Goal: Task Accomplishment & Management: Manage account settings

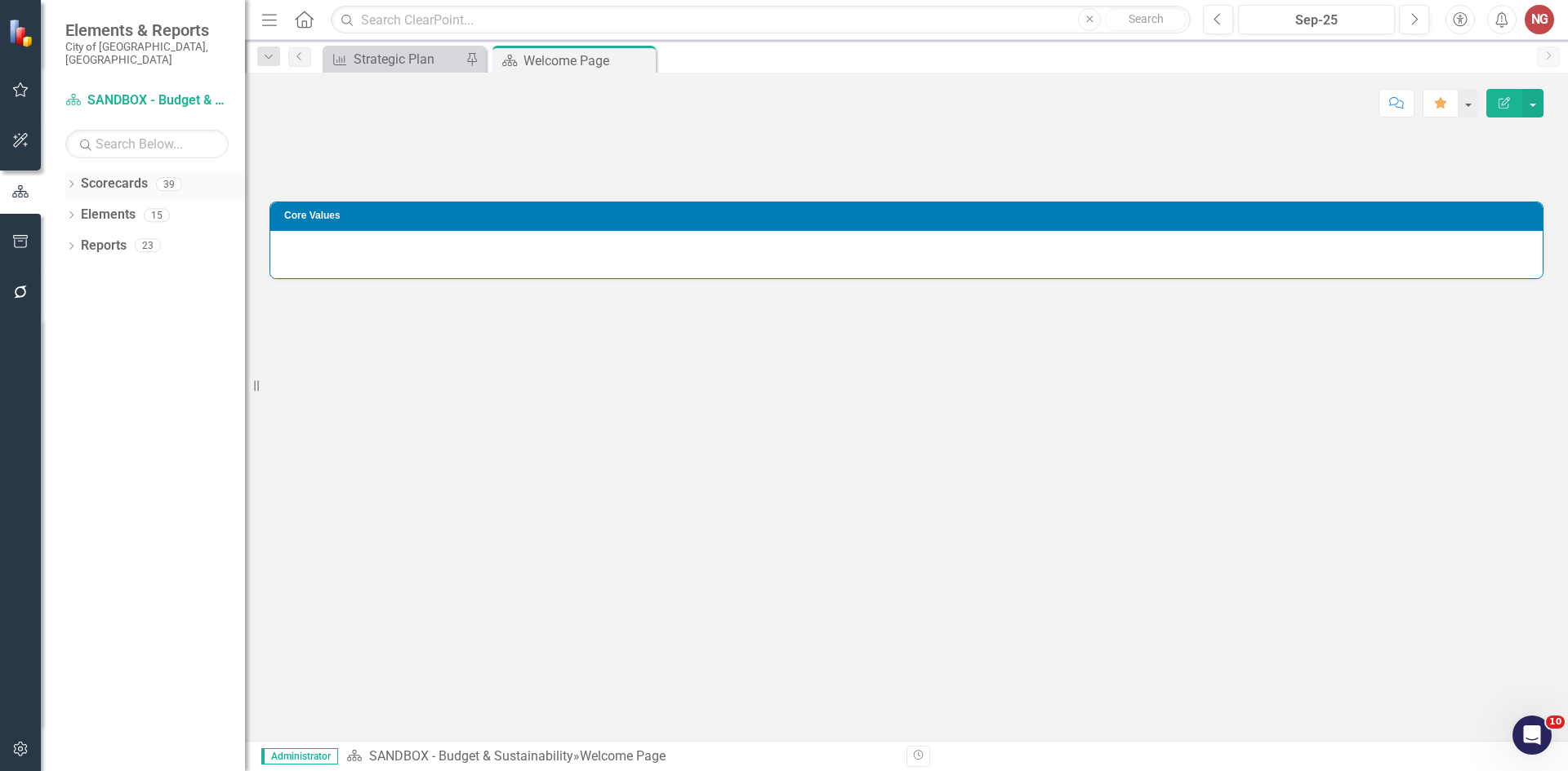
click at [66, 182] on icon "Dropdown" at bounding box center [71, 186] width 12 height 9
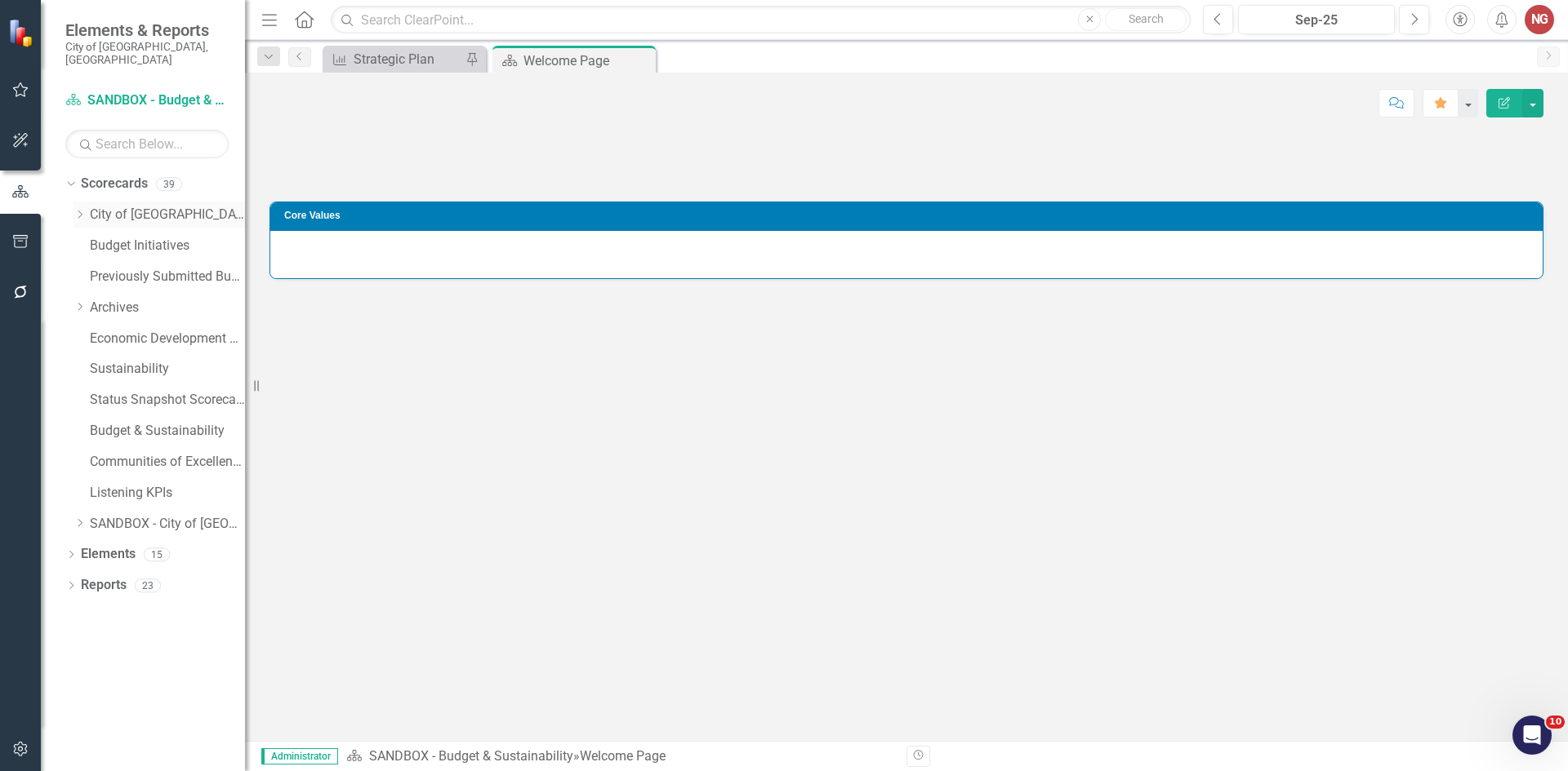
click at [100, 206] on link "City of [GEOGRAPHIC_DATA]" at bounding box center [166, 215] width 155 height 19
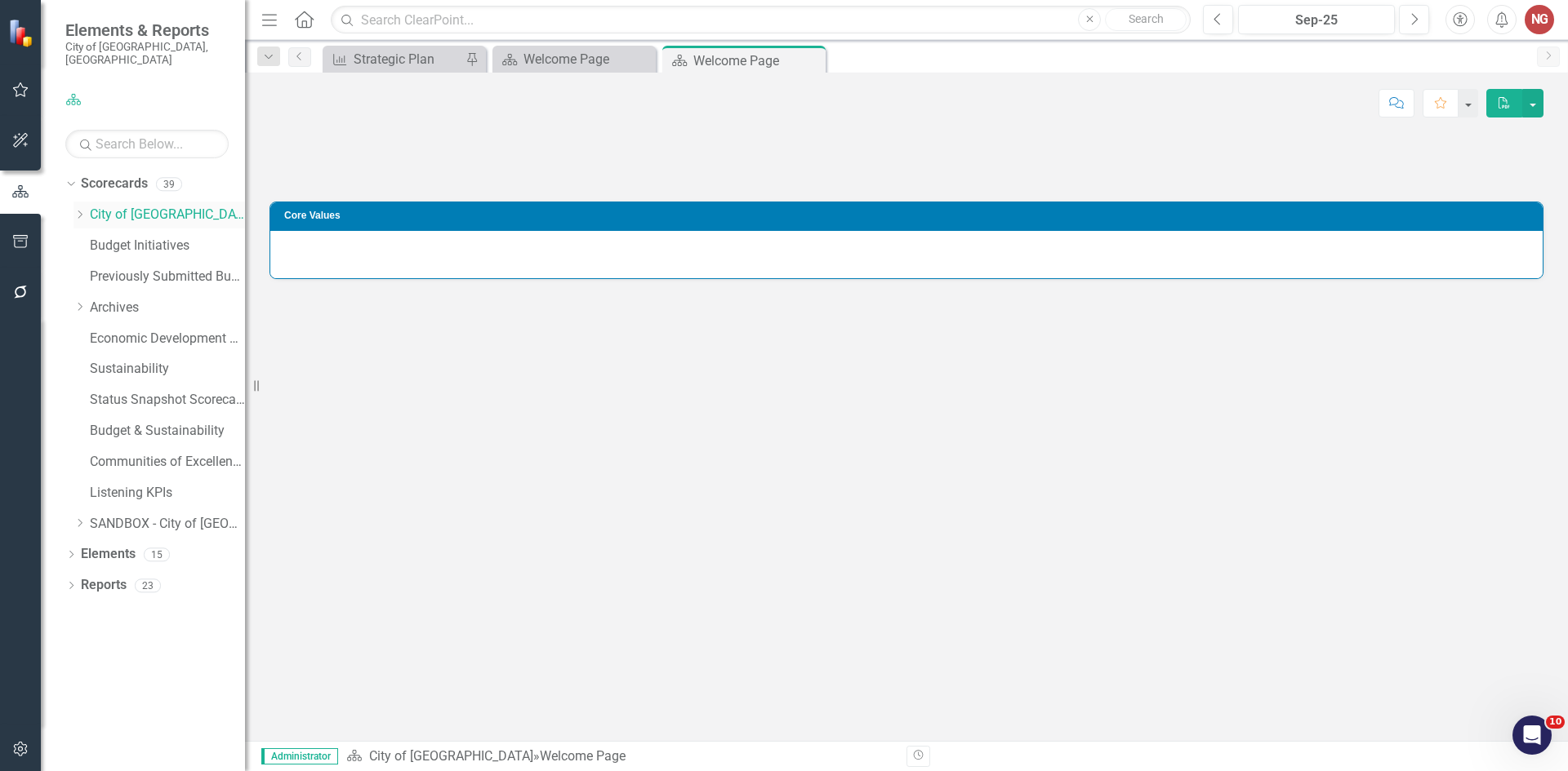
click at [80, 210] on icon "Dropdown" at bounding box center [79, 214] width 13 height 10
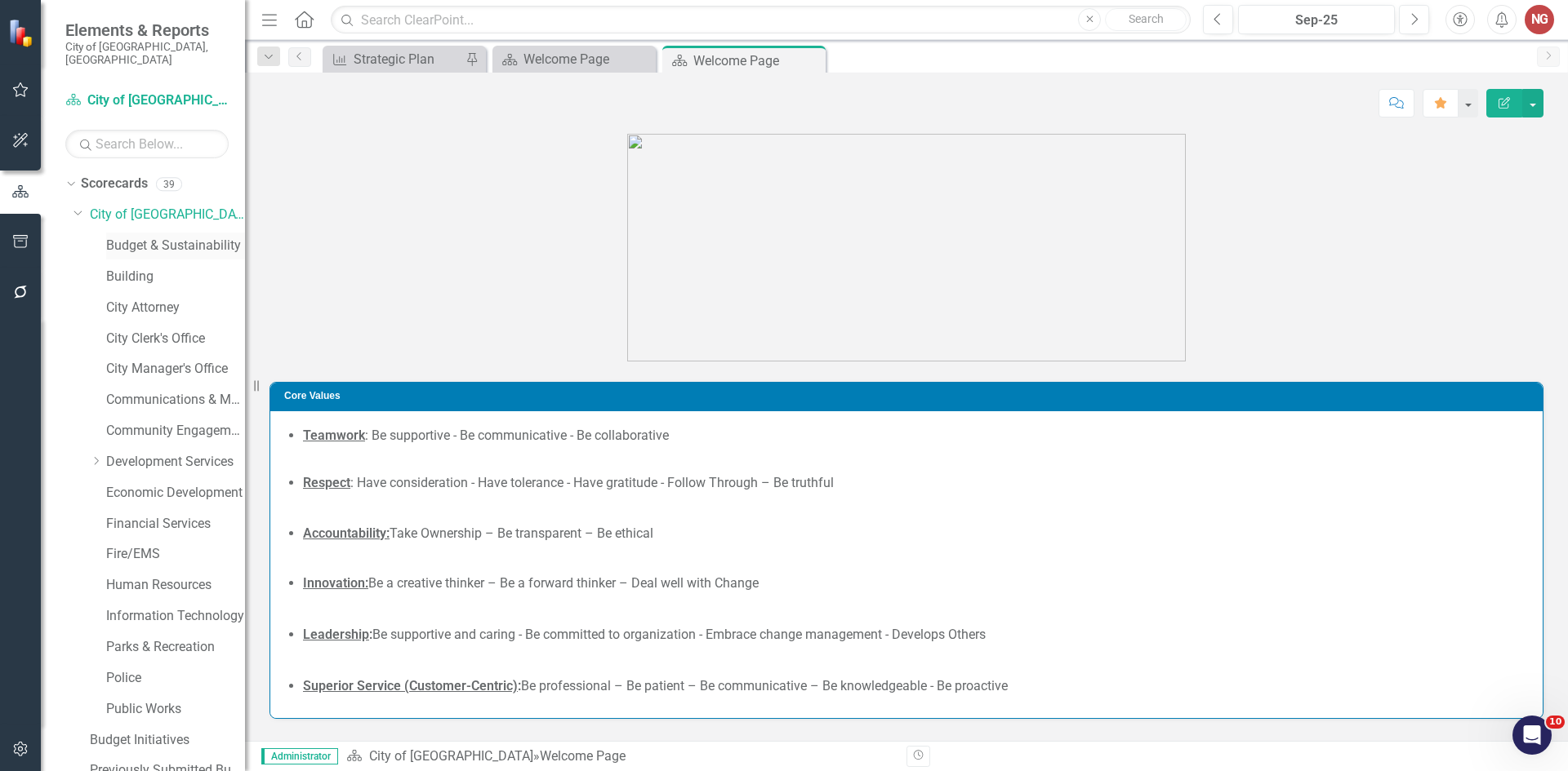
click at [122, 233] on div "Budget & Sustainability" at bounding box center [175, 246] width 139 height 27
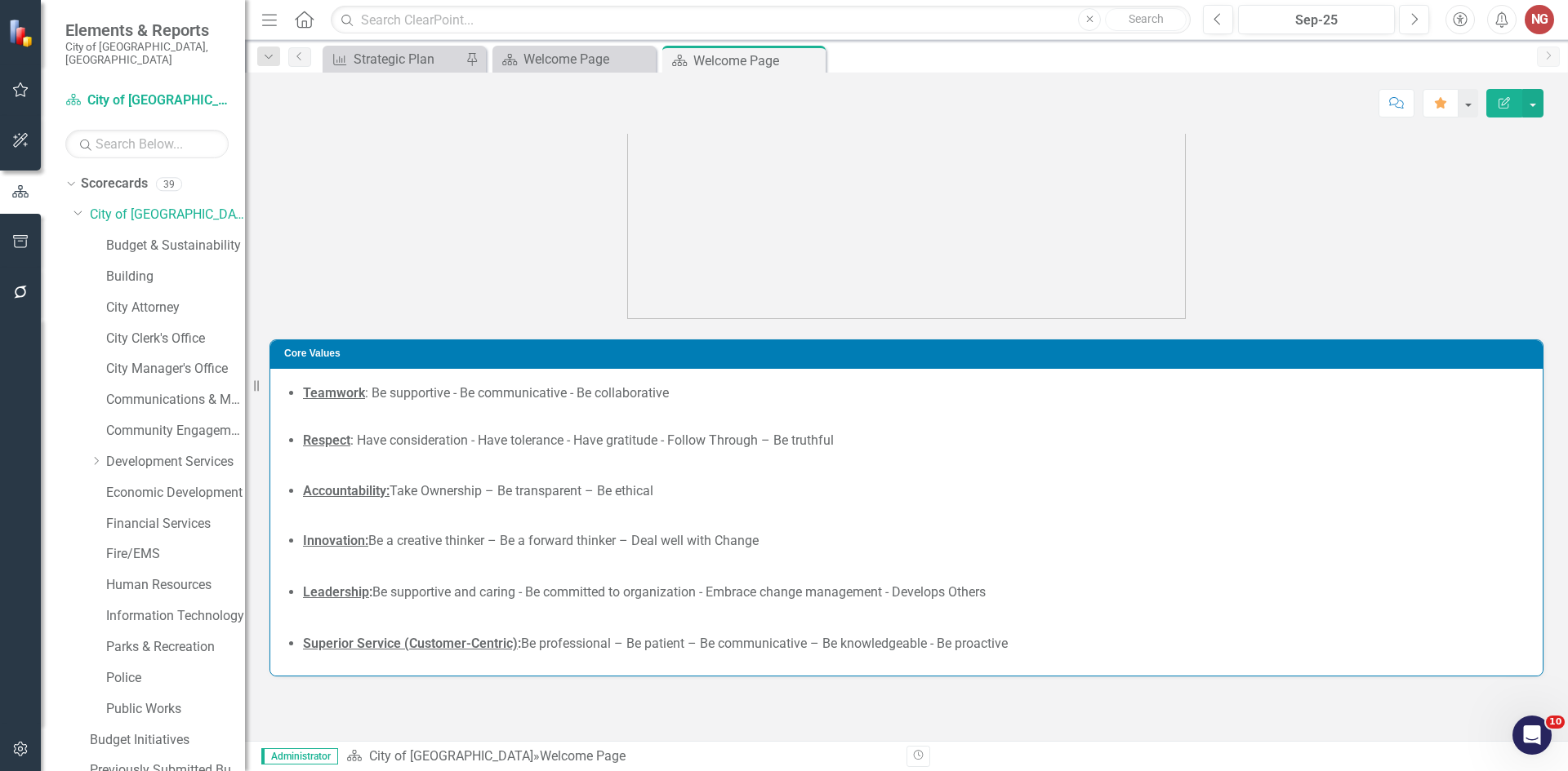
scroll to position [61, 0]
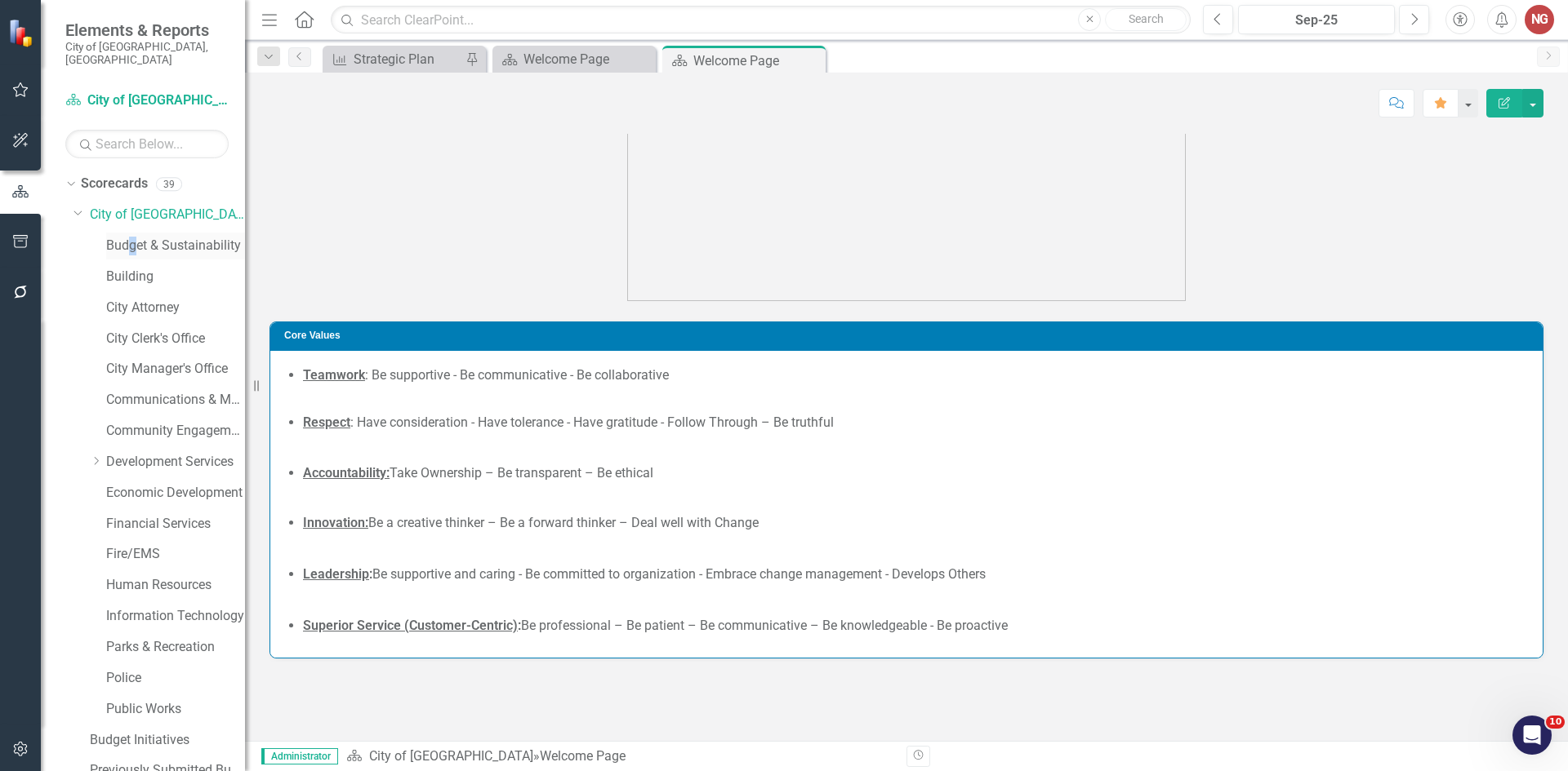
click at [132, 233] on div "Budget & Sustainability" at bounding box center [175, 246] width 139 height 27
click at [206, 236] on link "Budget & Sustainability" at bounding box center [175, 246] width 139 height 19
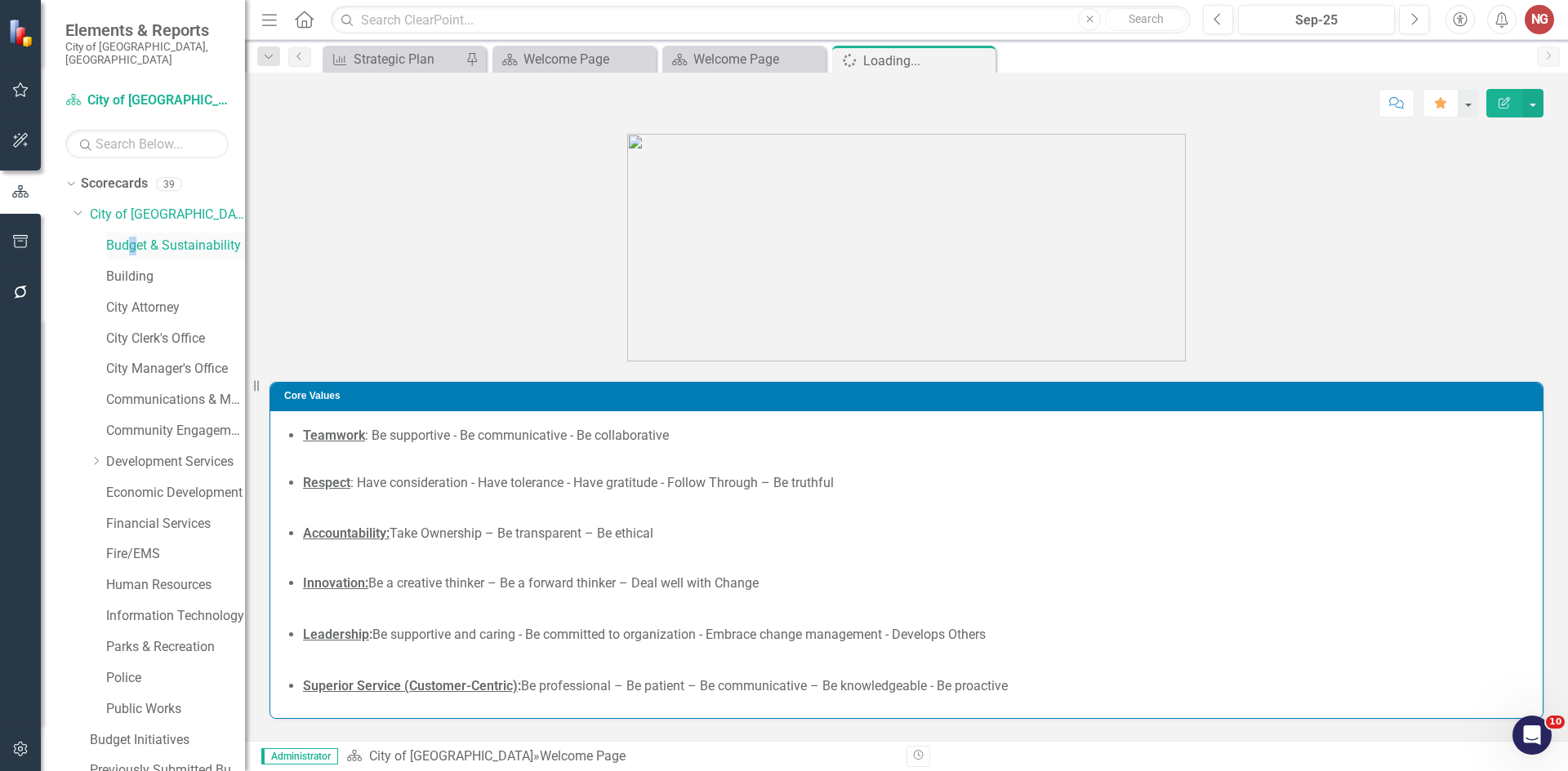
click at [195, 236] on link "Budget & Sustainability" at bounding box center [175, 246] width 139 height 19
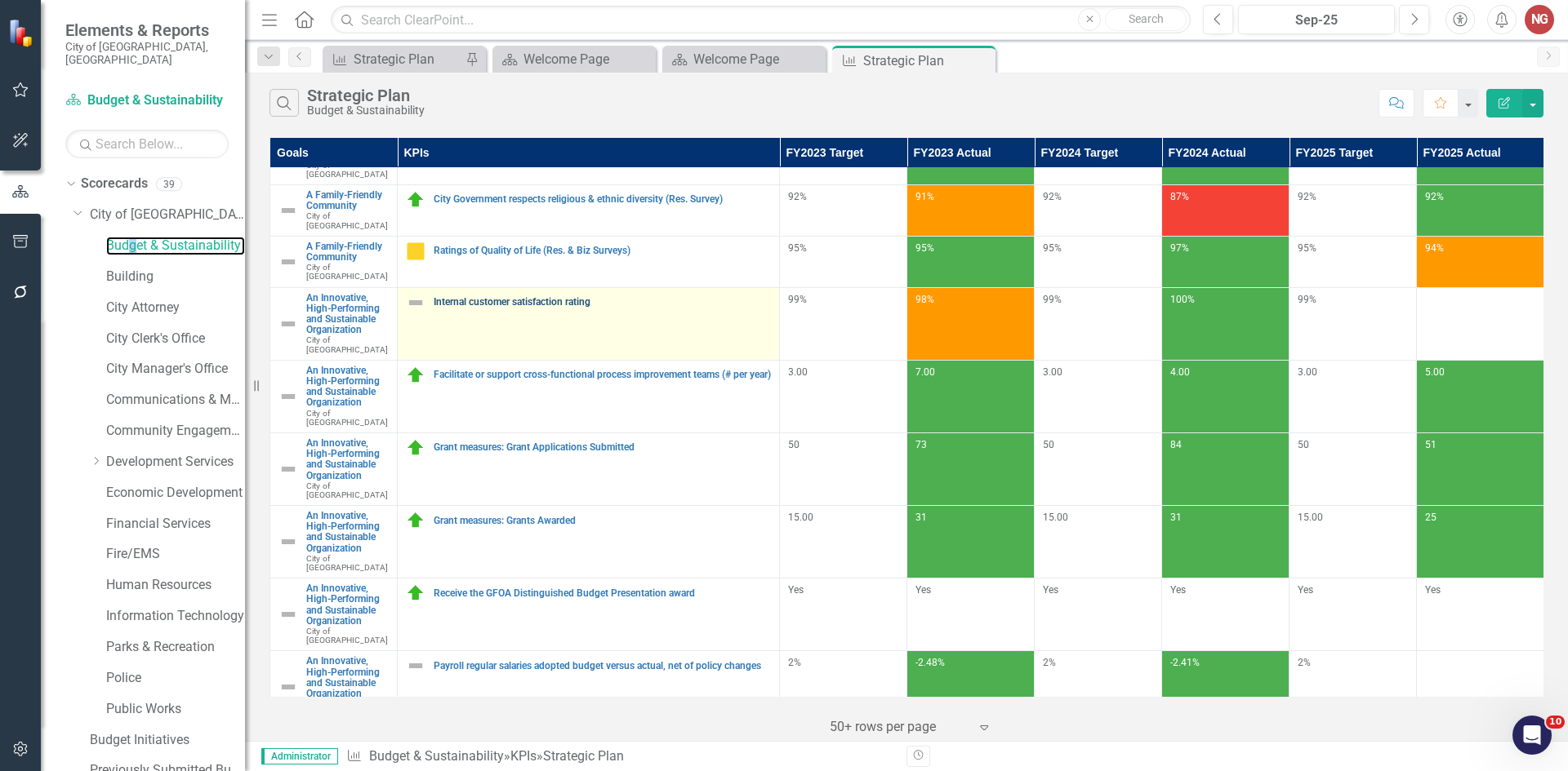
scroll to position [245, 0]
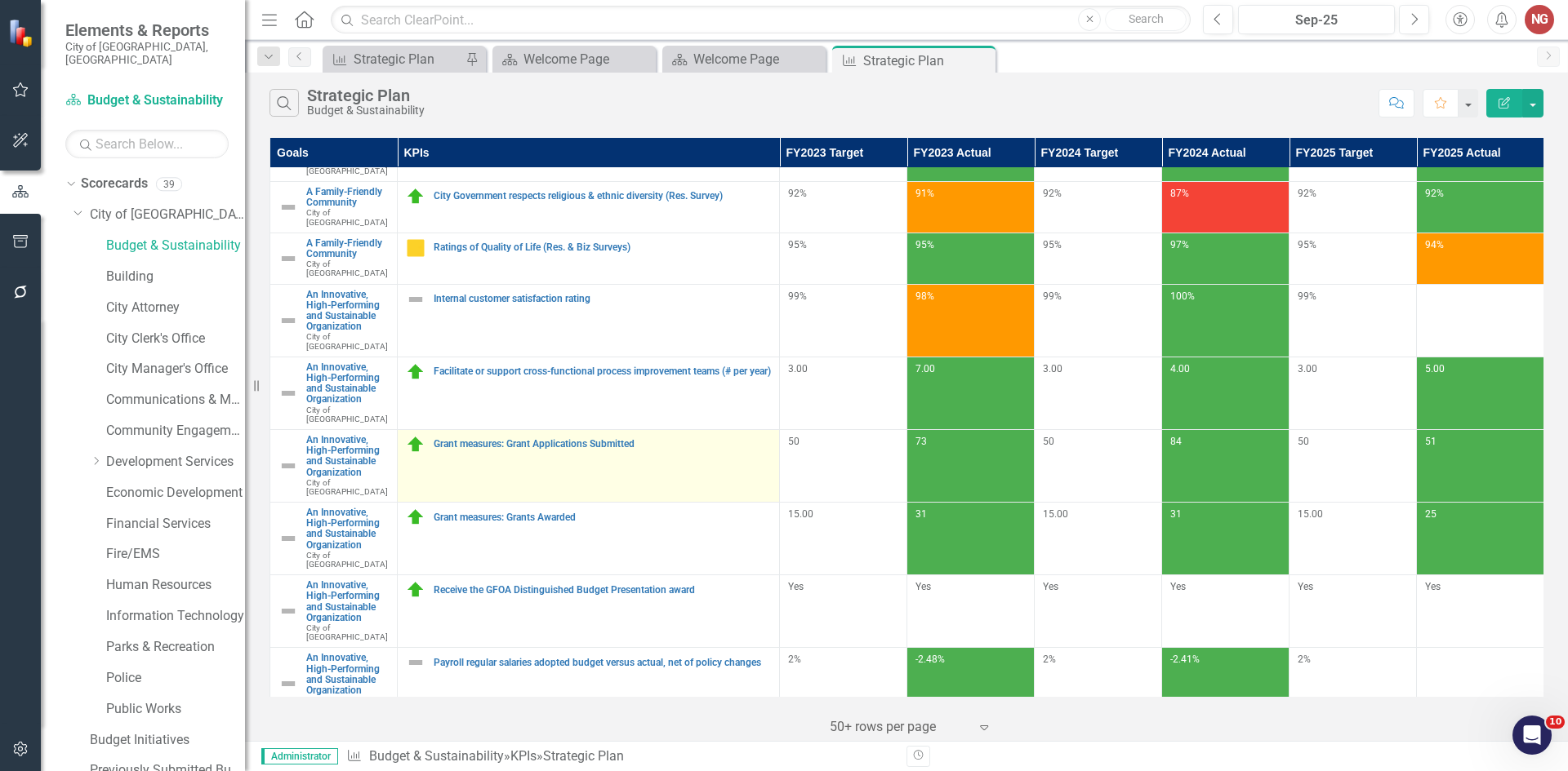
click at [498, 435] on div "Grant measures: Grant Applications Submitted" at bounding box center [589, 445] width 366 height 19
click at [490, 439] on link "Grant measures: Grant Applications Submitted" at bounding box center [602, 444] width 338 height 11
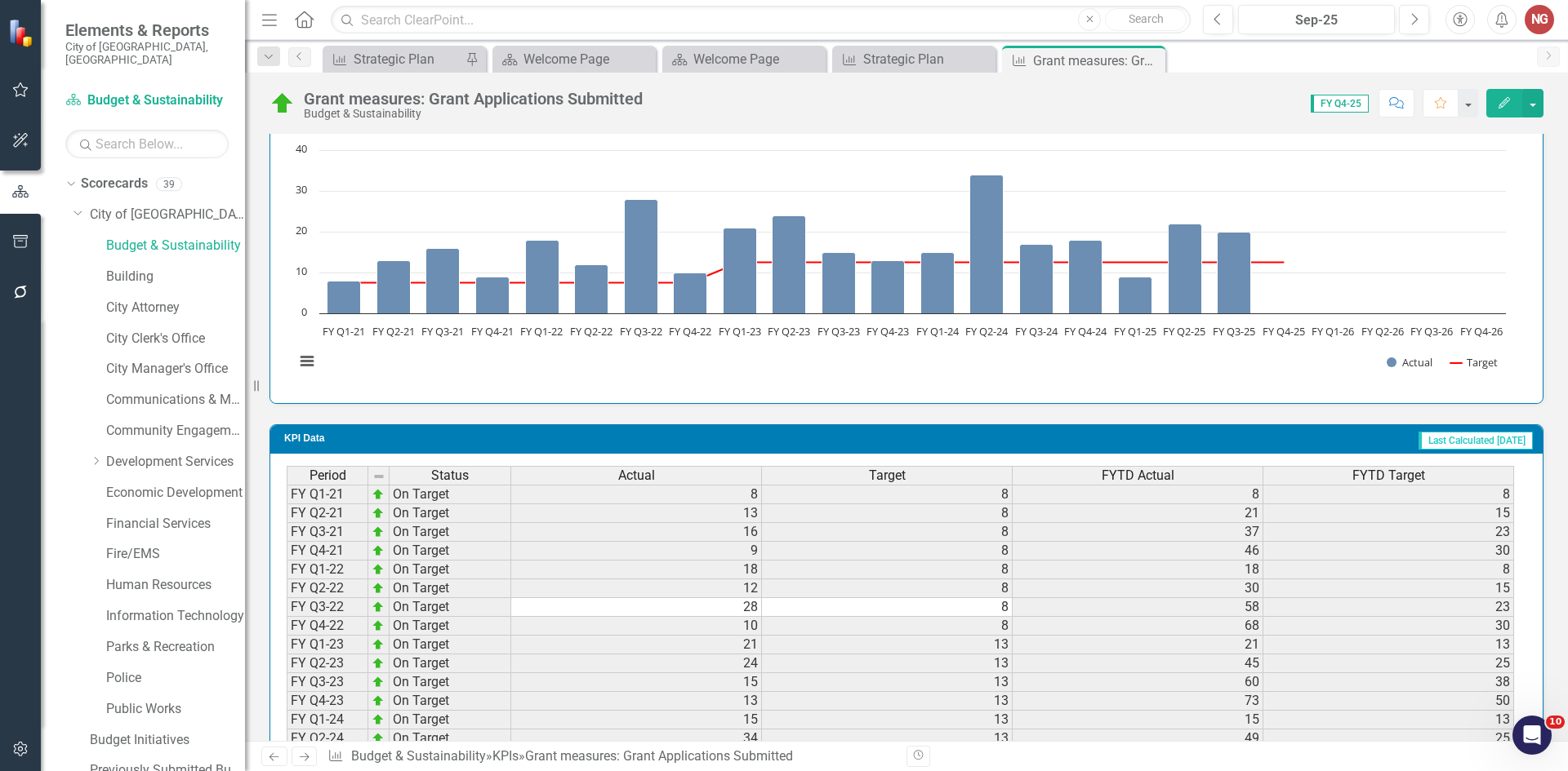
scroll to position [1298, 0]
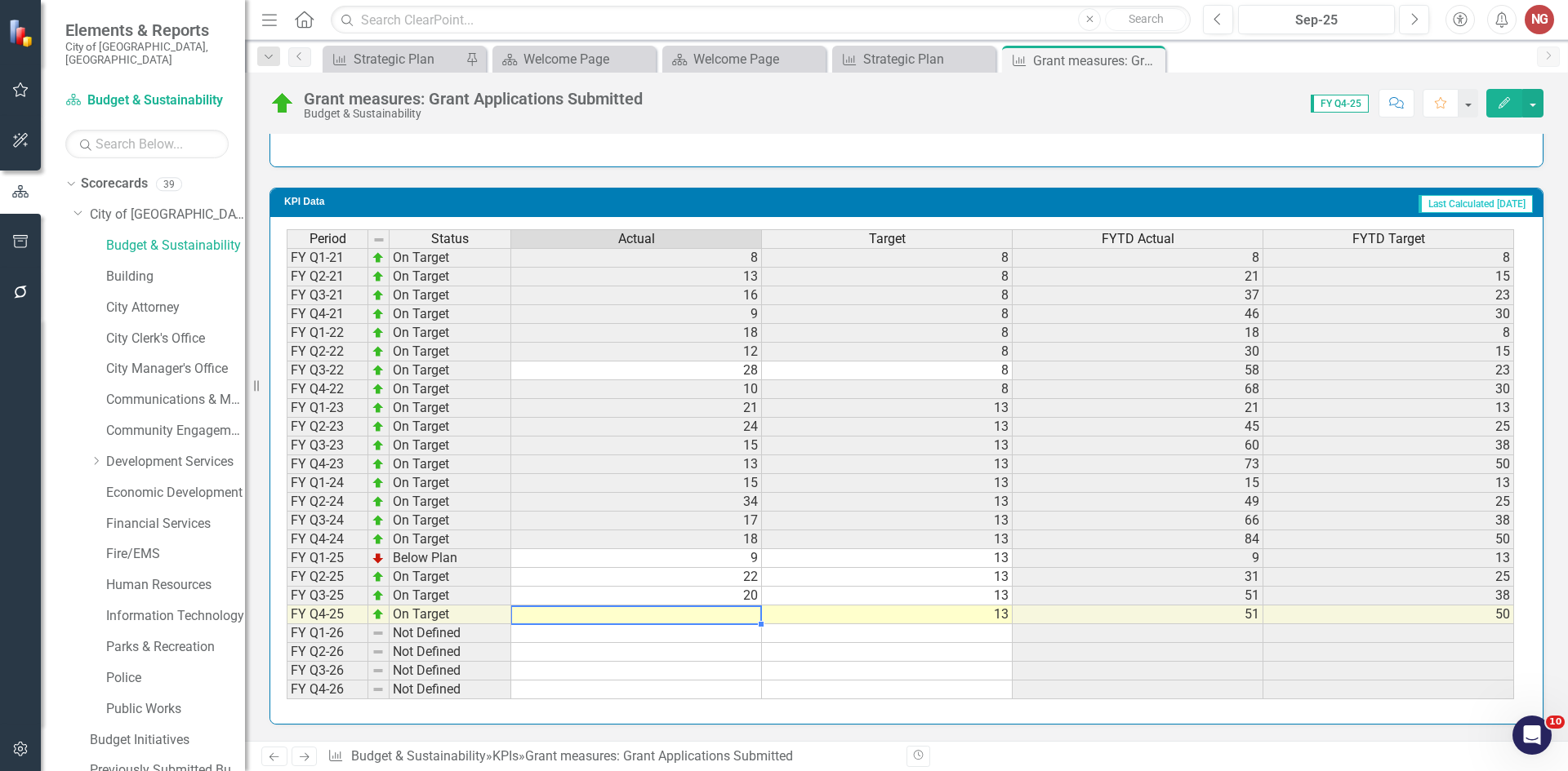
click at [712, 620] on td at bounding box center [637, 615] width 251 height 19
type textarea "20"
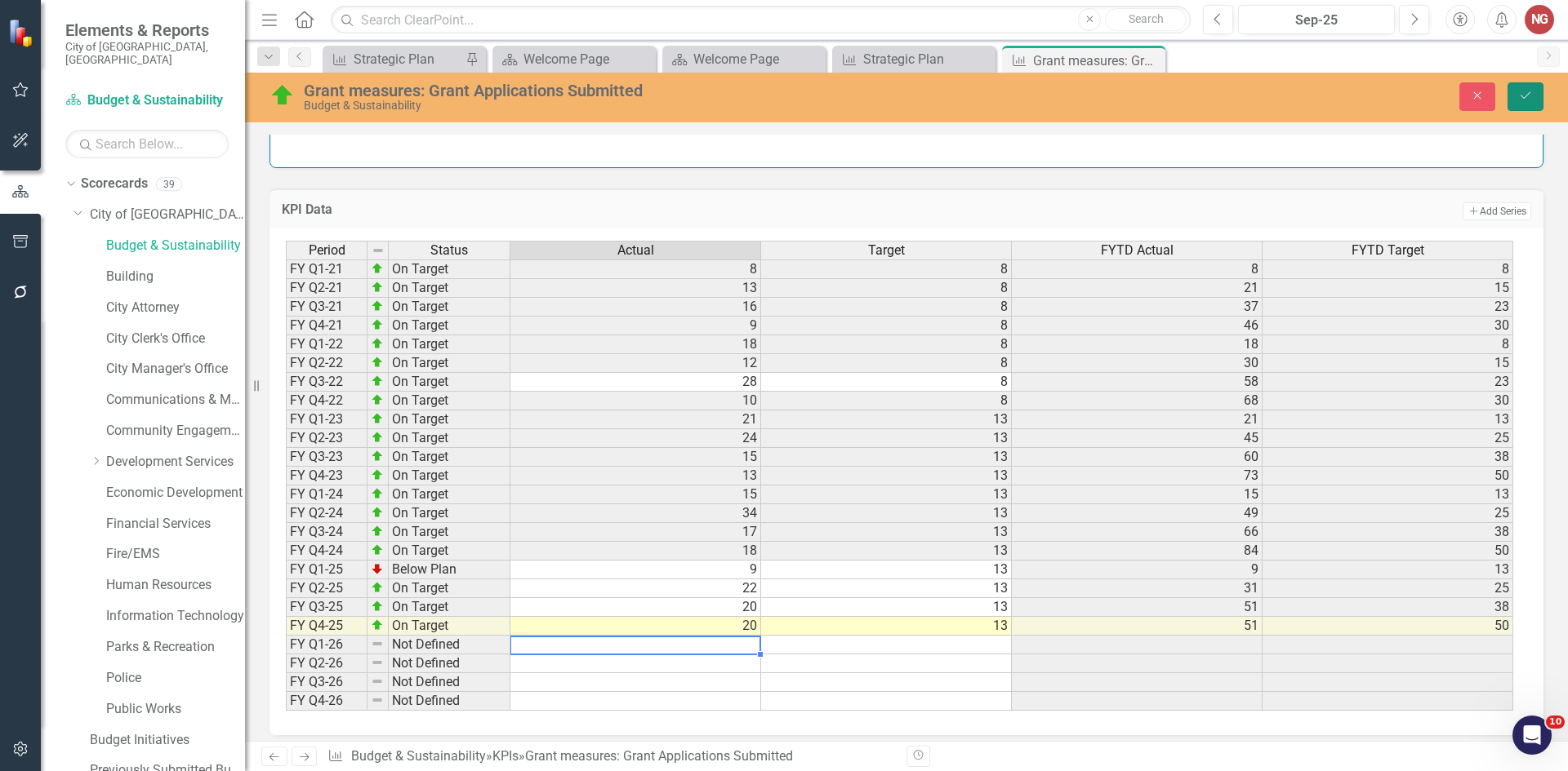
click at [1527, 100] on icon "Save" at bounding box center [1526, 95] width 14 height 12
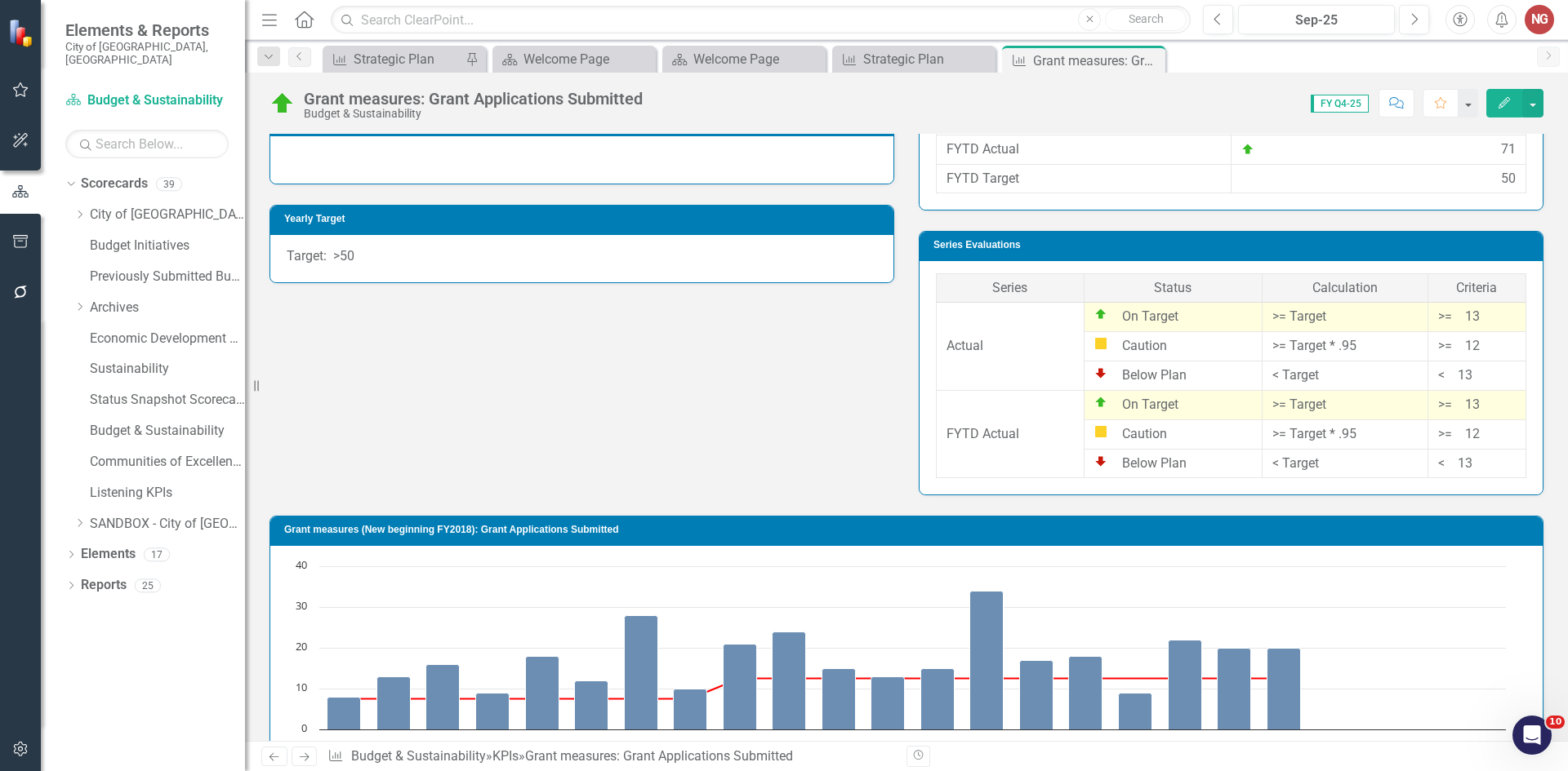
scroll to position [73, 0]
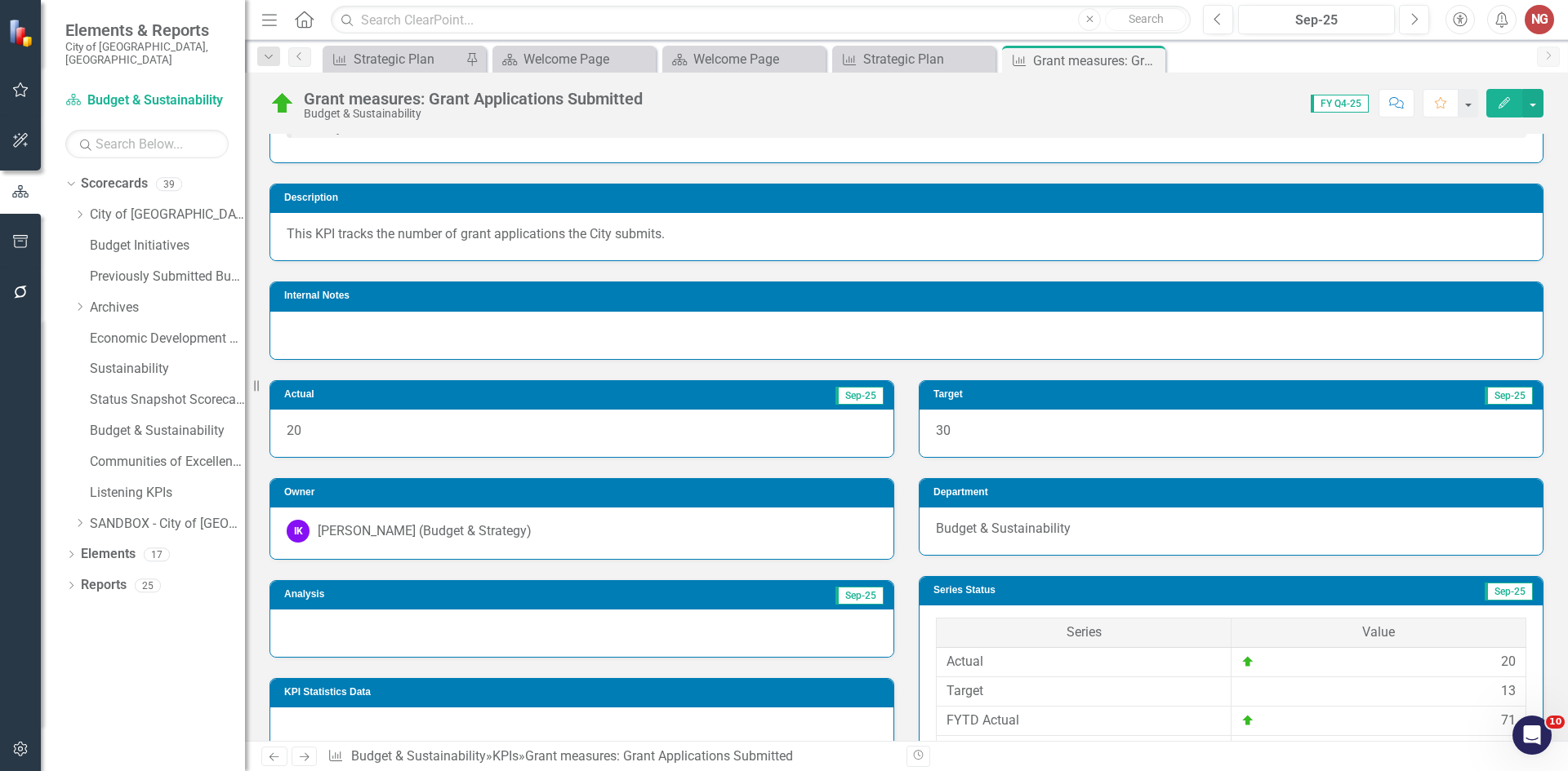
click at [301, 641] on div at bounding box center [582, 633] width 623 height 47
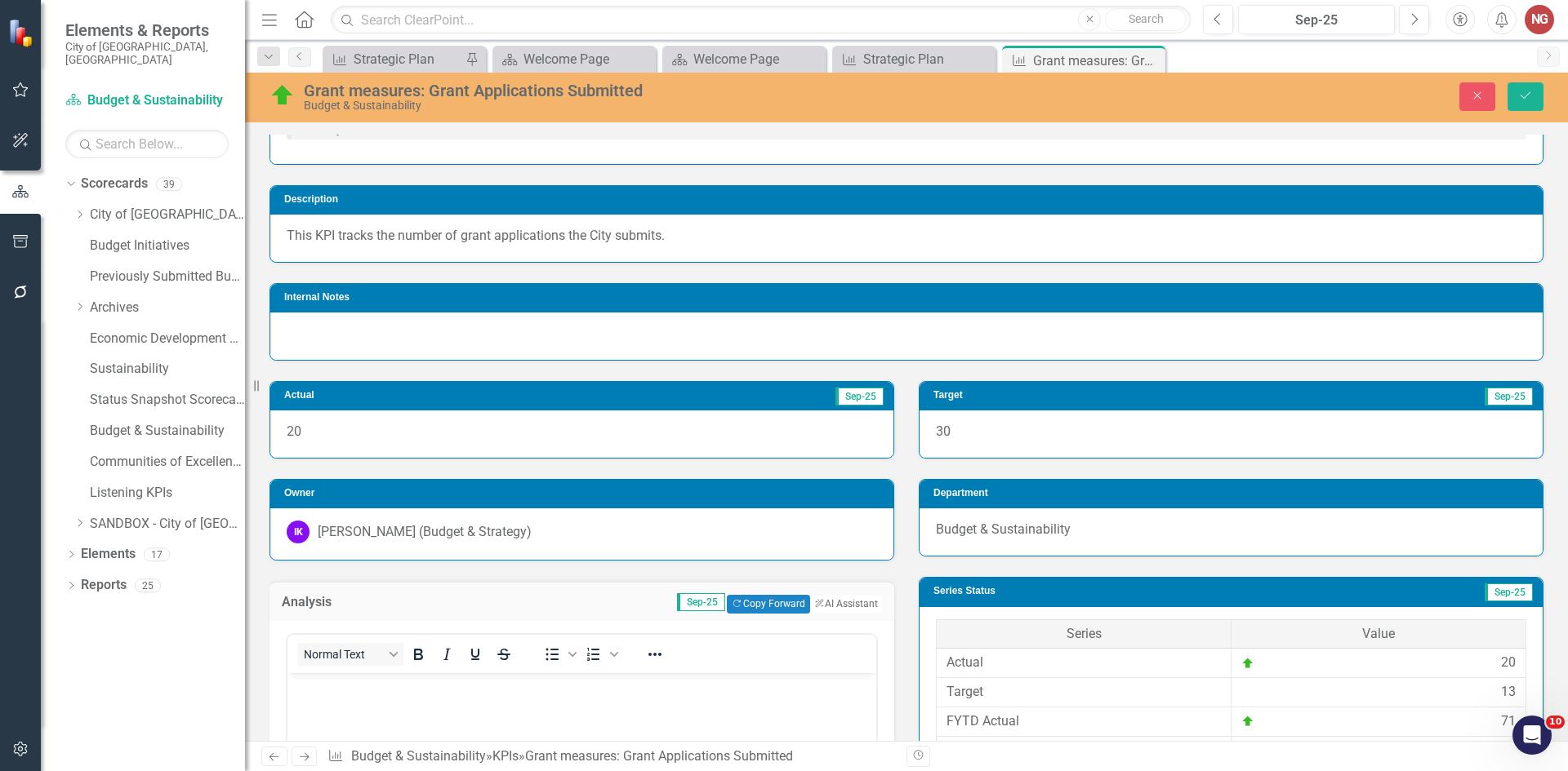
scroll to position [0, 0]
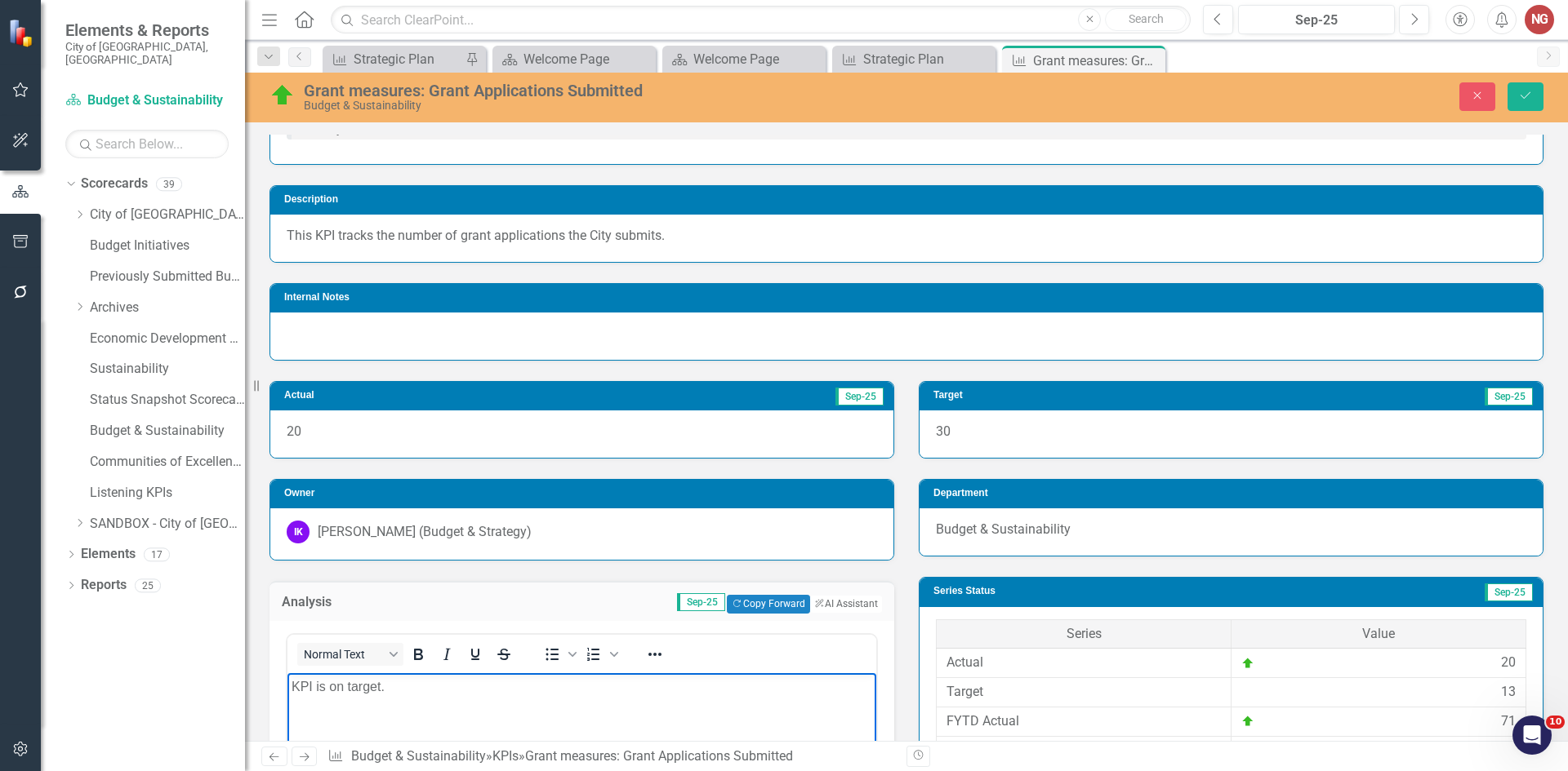
drag, startPoint x: 794, startPoint y: 593, endPoint x: 810, endPoint y: 598, distance: 16.8
click at [809, 595] on div "ClearPoint AI AI Assistant" at bounding box center [846, 605] width 73 height 19
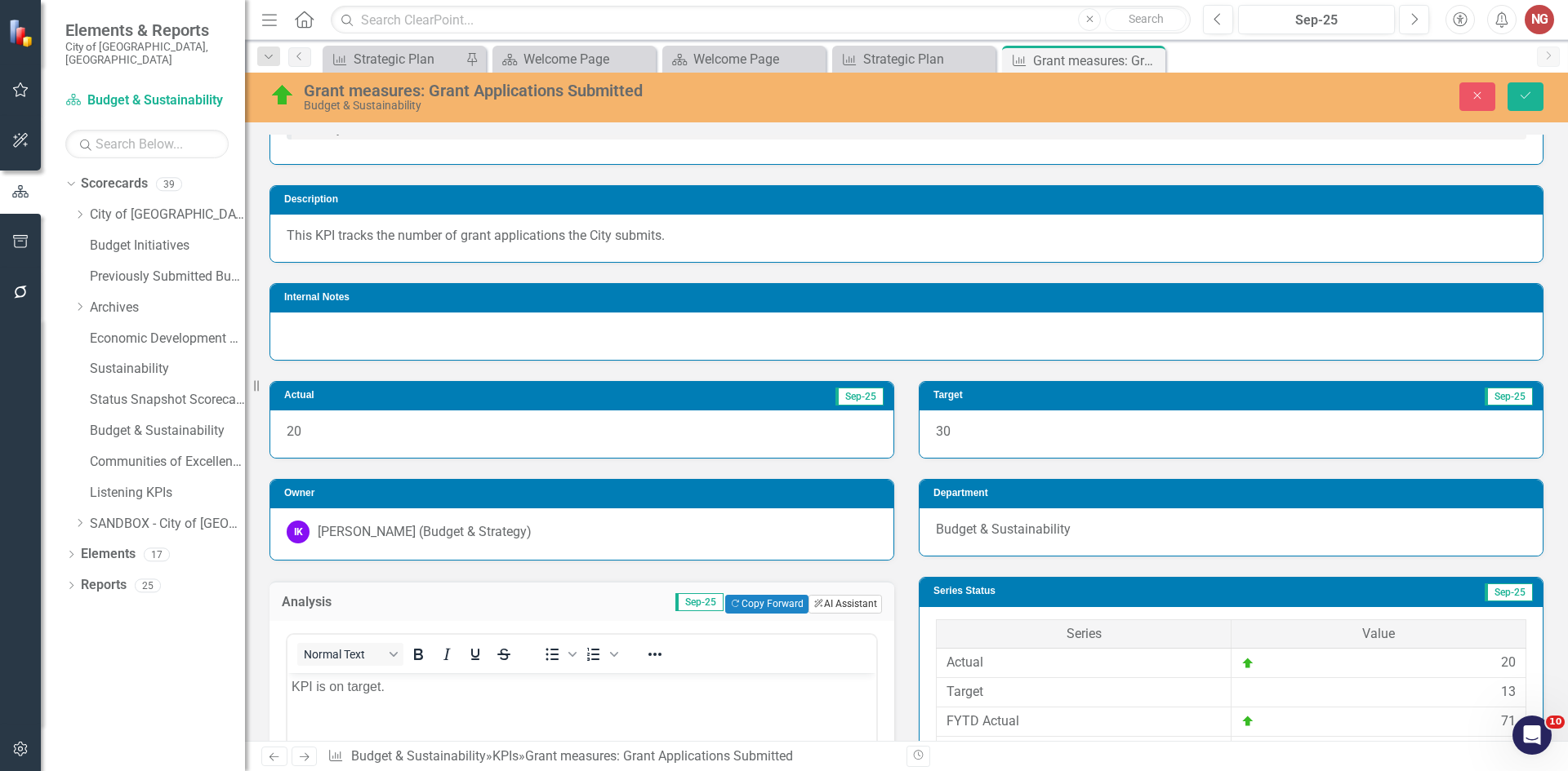
click at [814, 600] on icon "ClearPoint AI" at bounding box center [819, 604] width 11 height 9
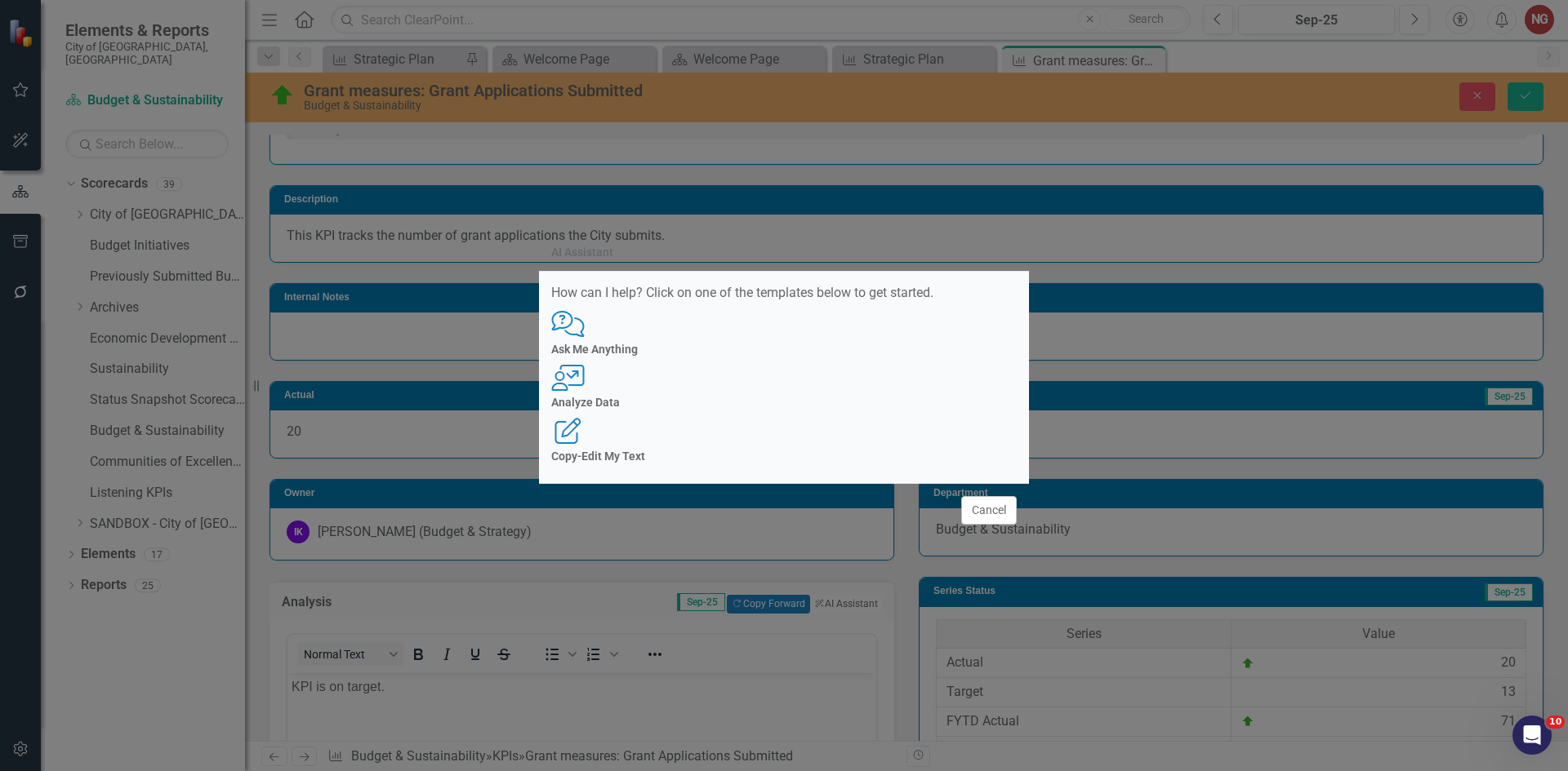
click at [790, 409] on h4 "Analyze Data" at bounding box center [784, 403] width 466 height 12
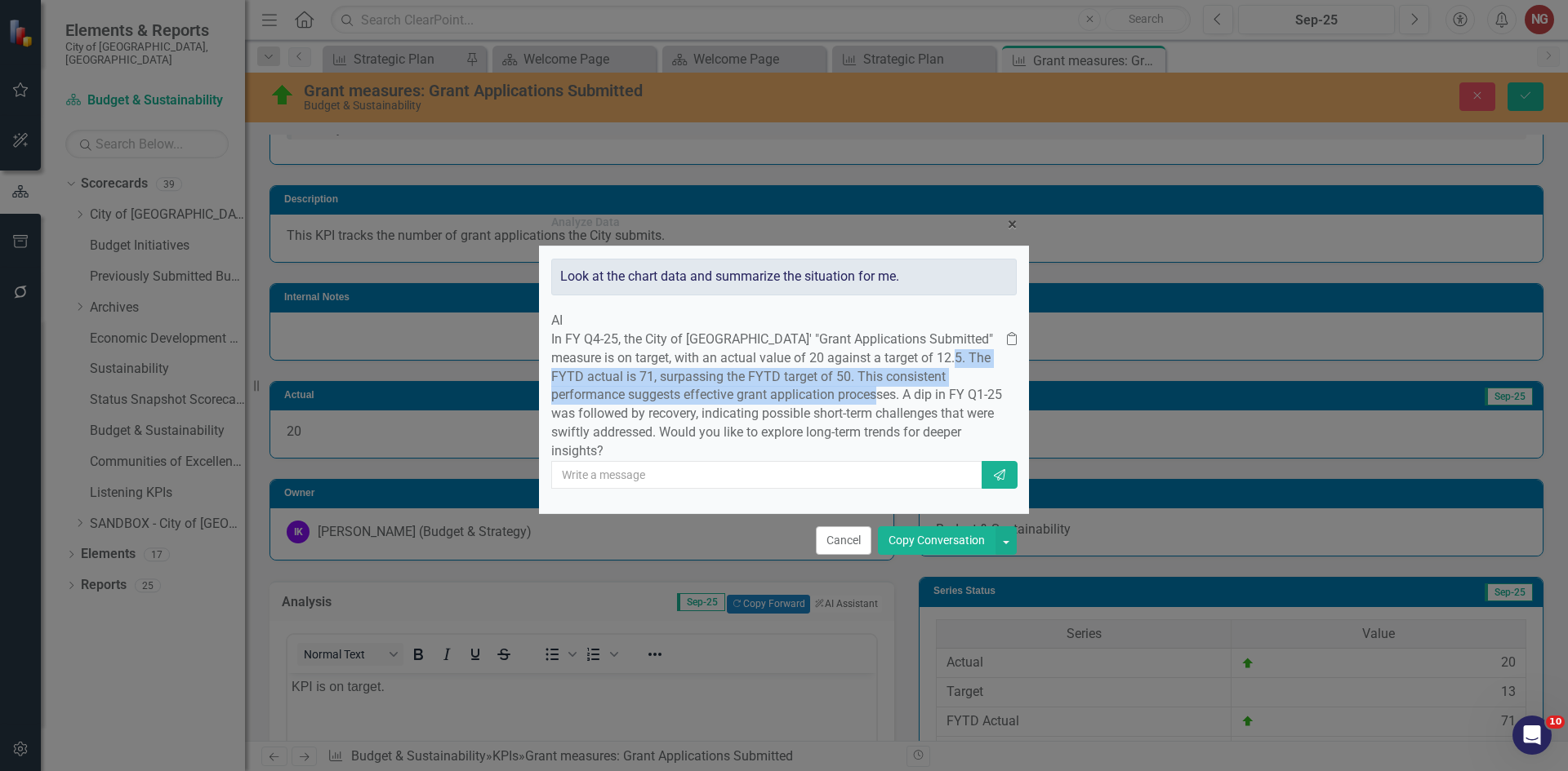
drag, startPoint x: 746, startPoint y: 352, endPoint x: 819, endPoint y: 388, distance: 81.4
click at [819, 388] on p "In FY Q4-25, the City of [GEOGRAPHIC_DATA]' "Grant Applications Submitted" meas…" at bounding box center [779, 396] width 456 height 131
copy p "he FYTD actual is 71, surpassing the FYTD target of 50. This consistent perform…"
click at [853, 555] on button "Cancel" at bounding box center [844, 541] width 56 height 29
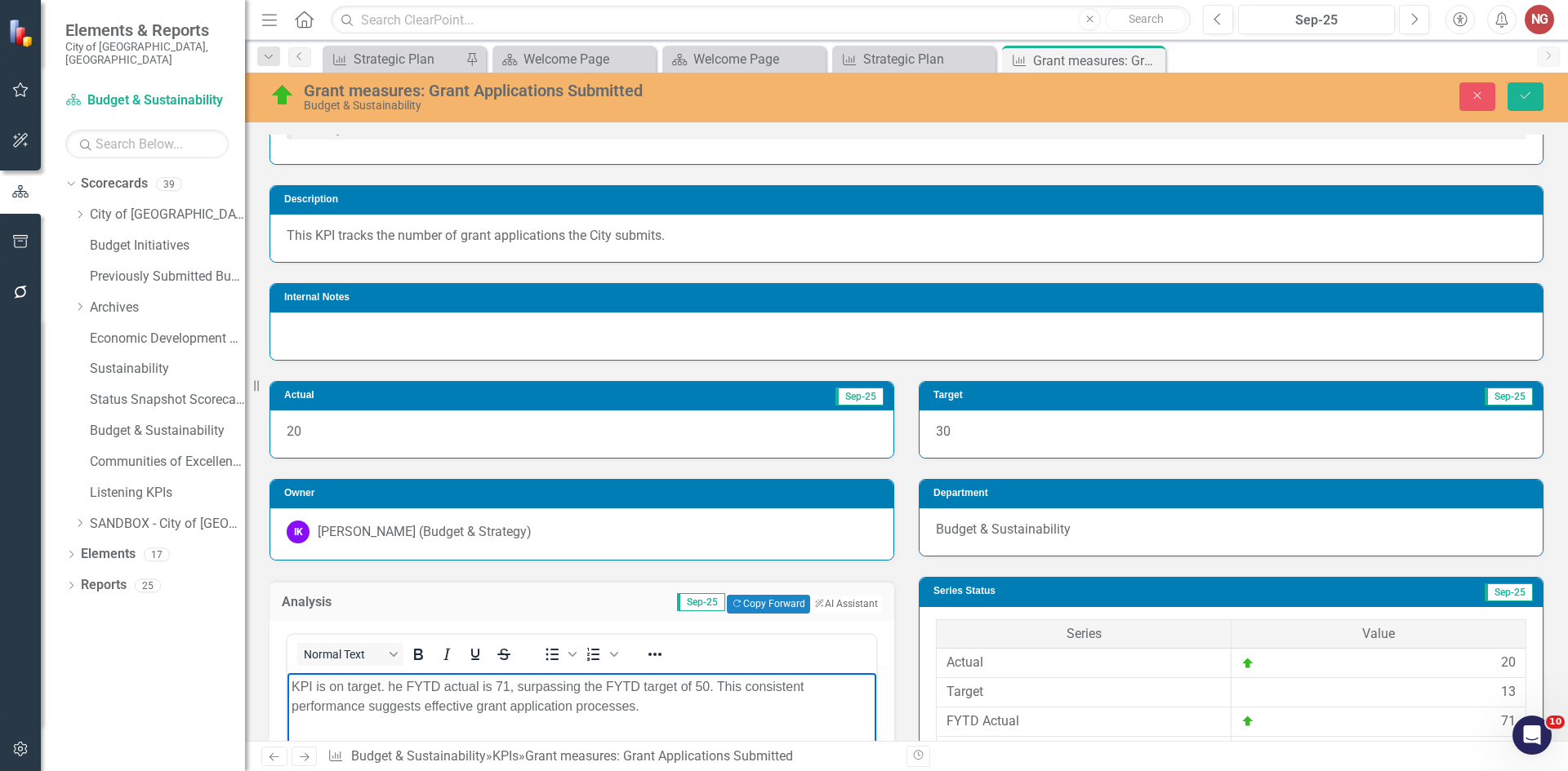
click at [392, 685] on p "KPI is on target. he FYTD actual is 71, surpassing the FYTD target of 50. This …" at bounding box center [582, 696] width 581 height 39
click at [388, 684] on p "KPI is on target. he FYTD actual is 71, surpassing the FYTD target of 50. This …" at bounding box center [582, 696] width 581 height 39
click at [1531, 97] on icon "Save" at bounding box center [1526, 95] width 14 height 12
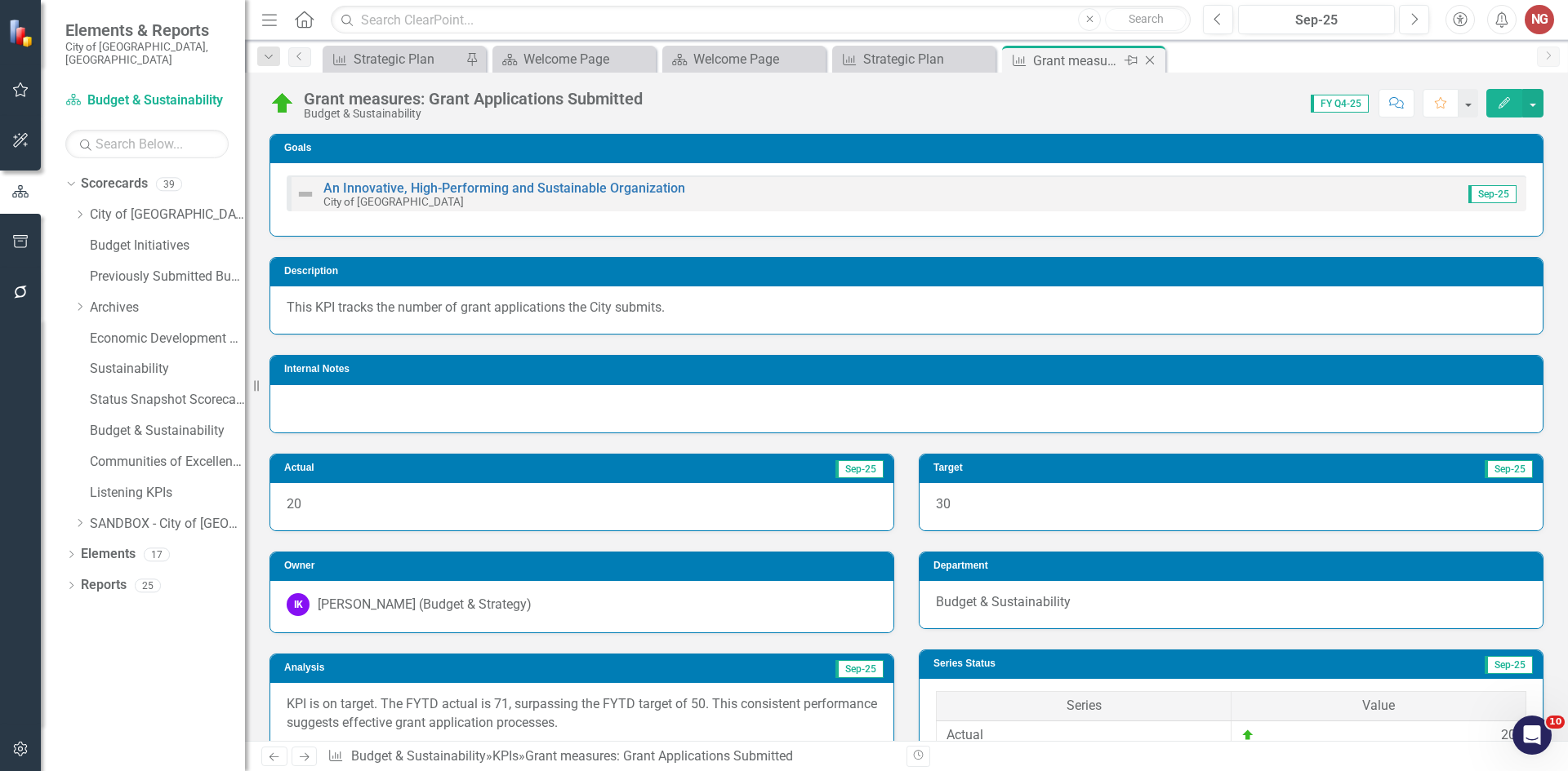
click at [1152, 62] on icon at bounding box center [1150, 61] width 9 height 9
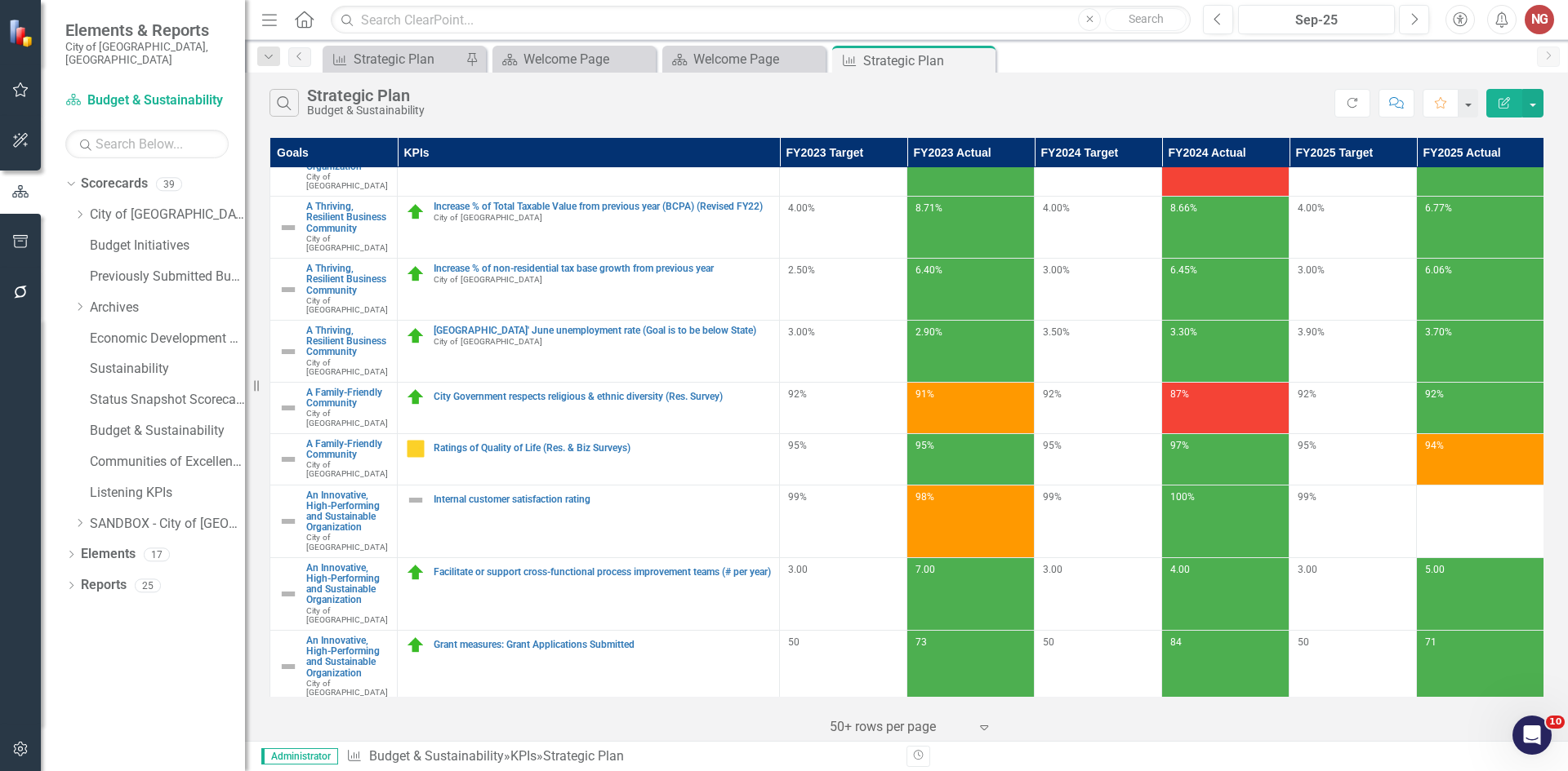
scroll to position [82, 0]
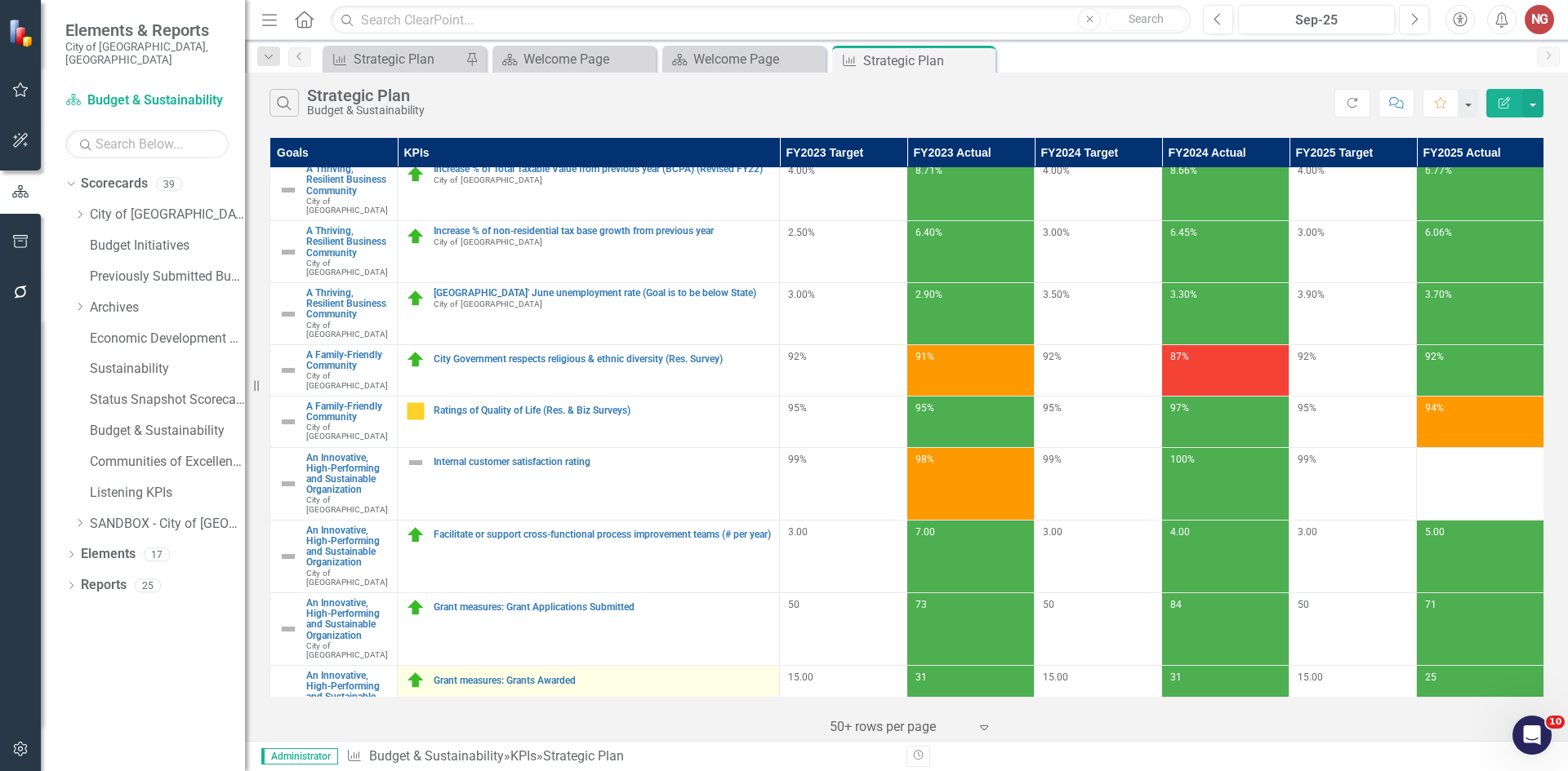
click at [522, 671] on div "Grant measures: Grants Awarded" at bounding box center [589, 681] width 366 height 19
click at [518, 676] on link "Grant measures: Grants Awarded" at bounding box center [602, 681] width 338 height 11
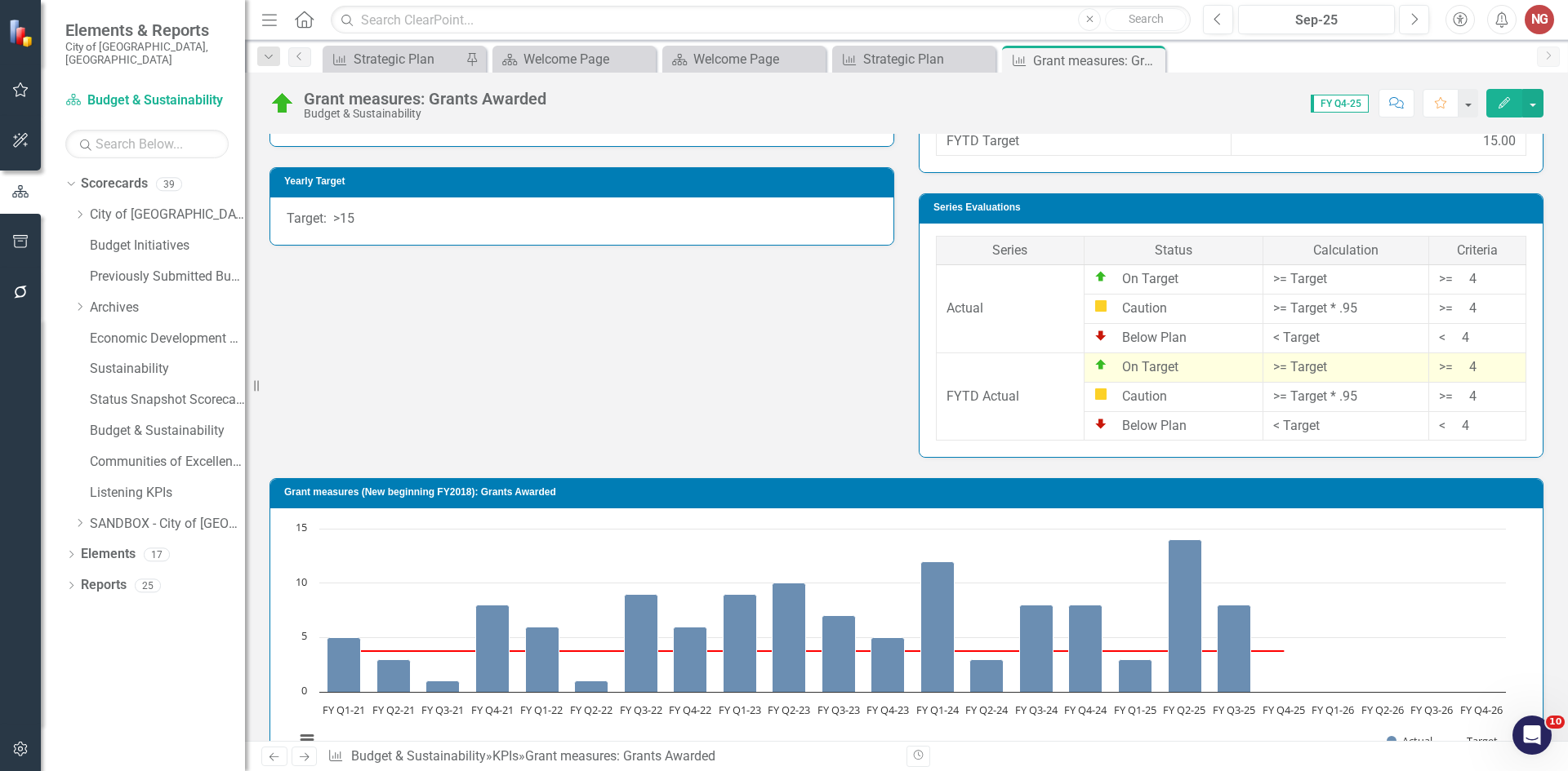
scroll to position [1298, 0]
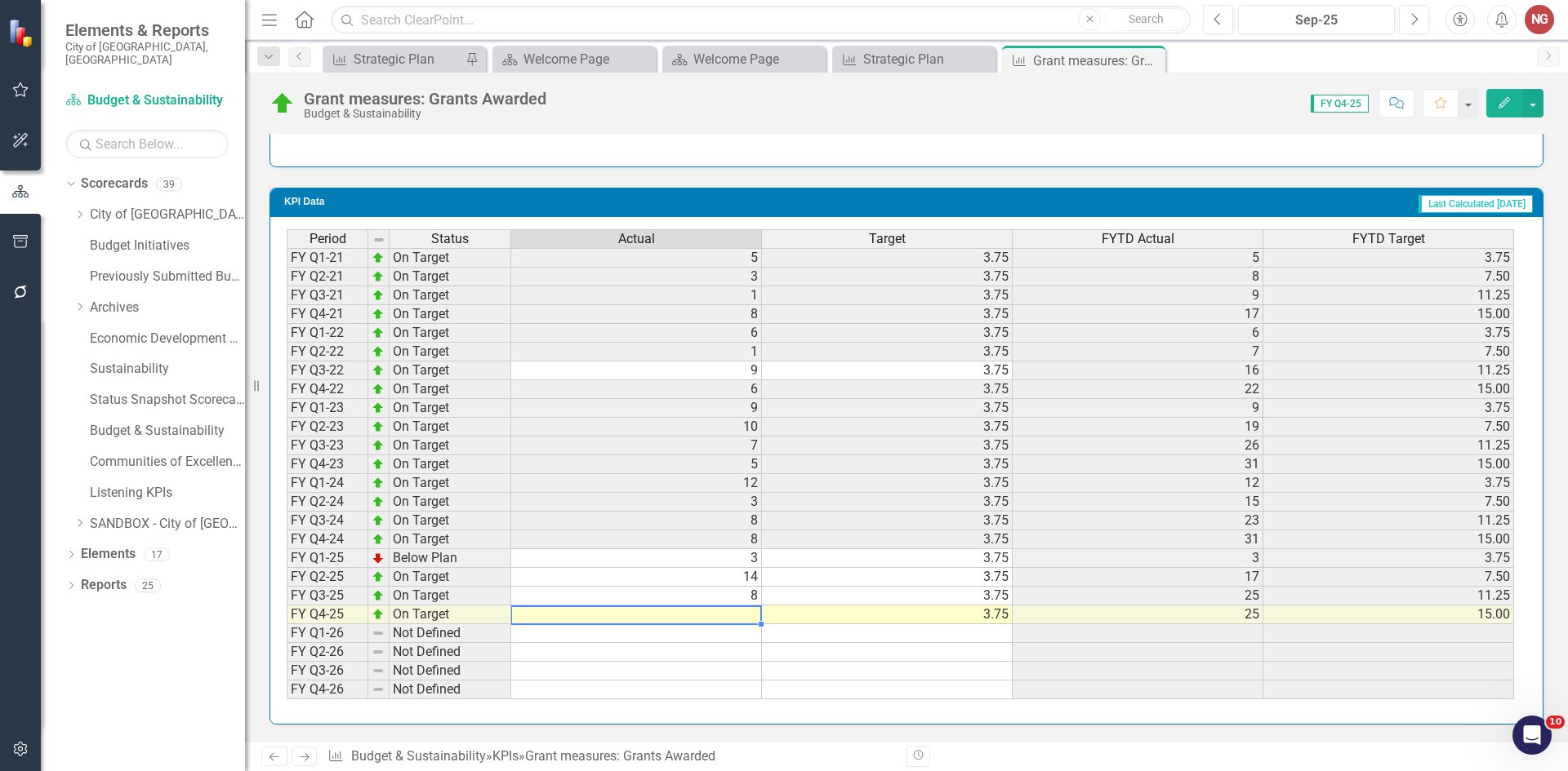
click at [287, 624] on div "Period Status Actual Target FYTD Actual FYTD Target FY Q1-21 On Target 5 3.75 5…" at bounding box center [287, 464] width 0 height 470
type textarea "4"
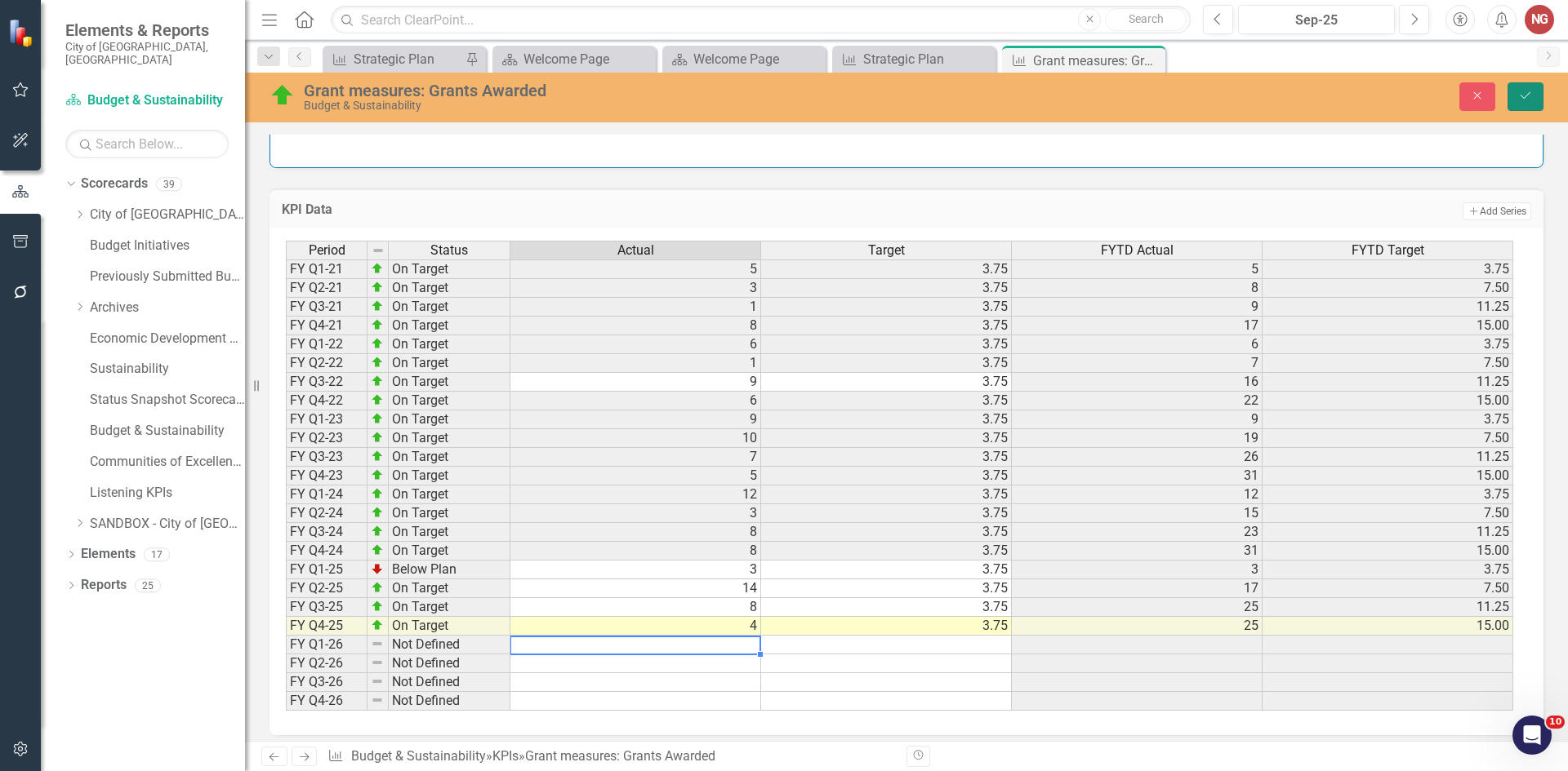
click at [1523, 95] on icon "Save" at bounding box center [1526, 95] width 14 height 12
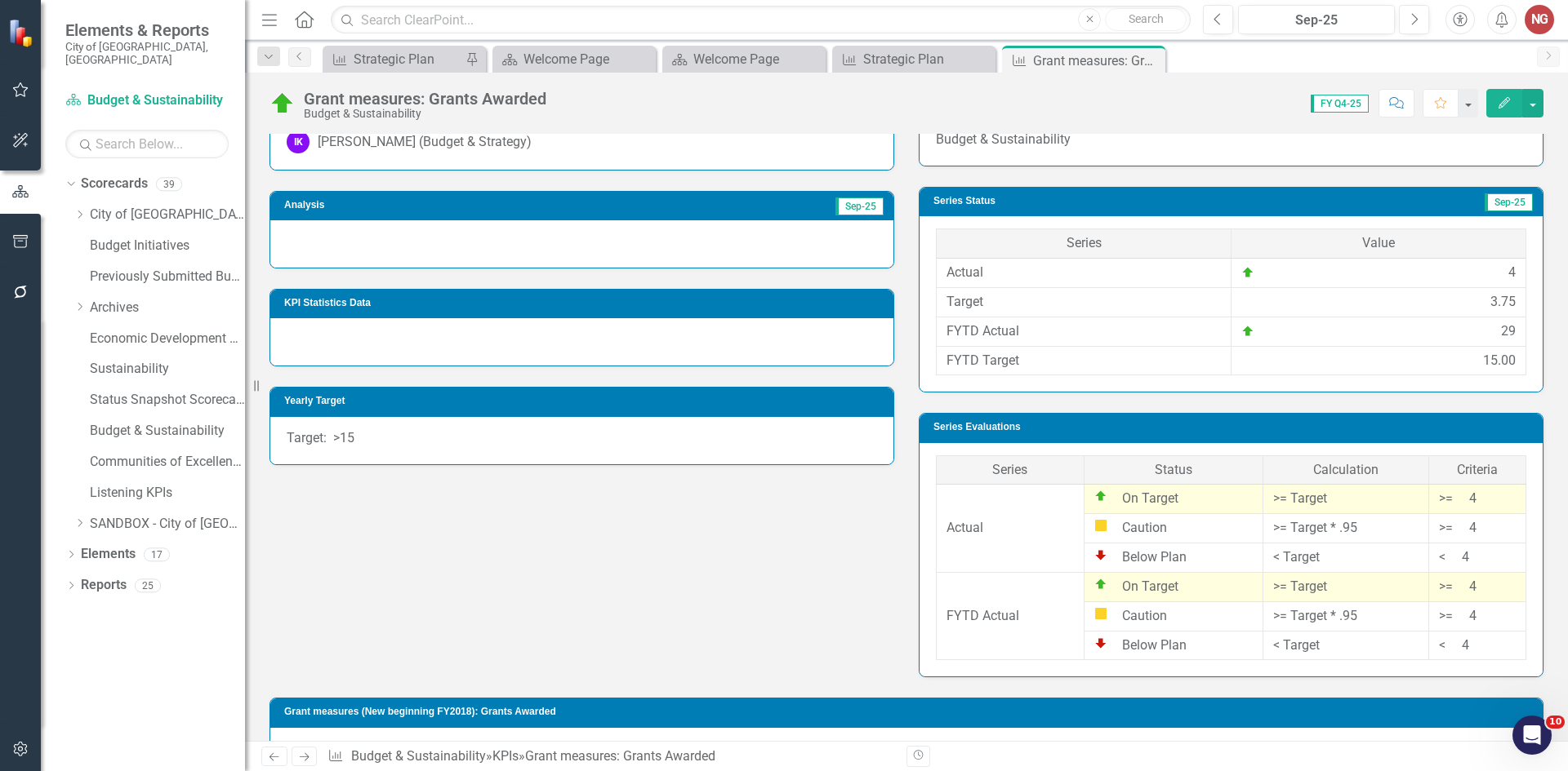
scroll to position [318, 0]
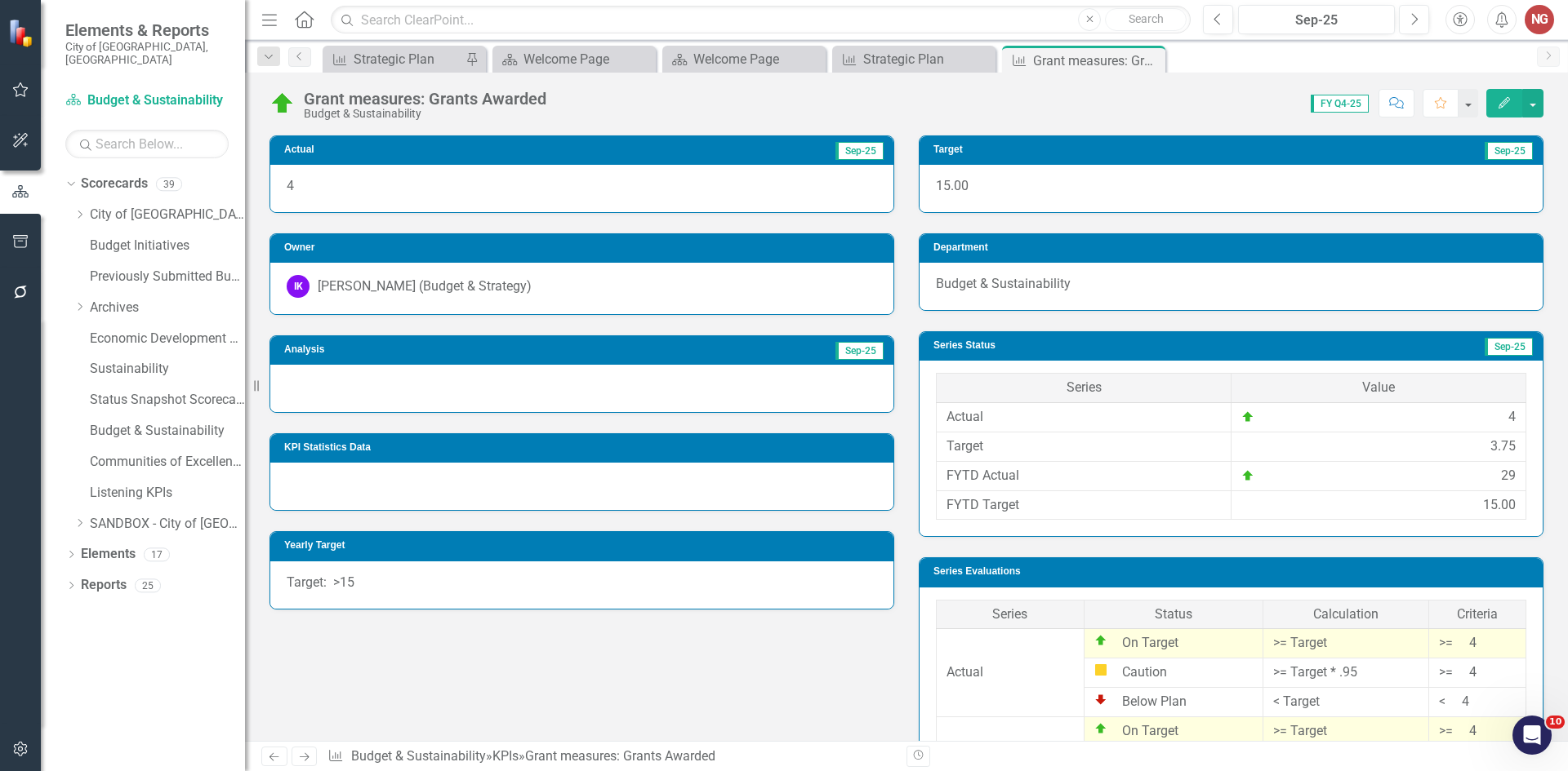
click at [316, 404] on div at bounding box center [582, 388] width 623 height 47
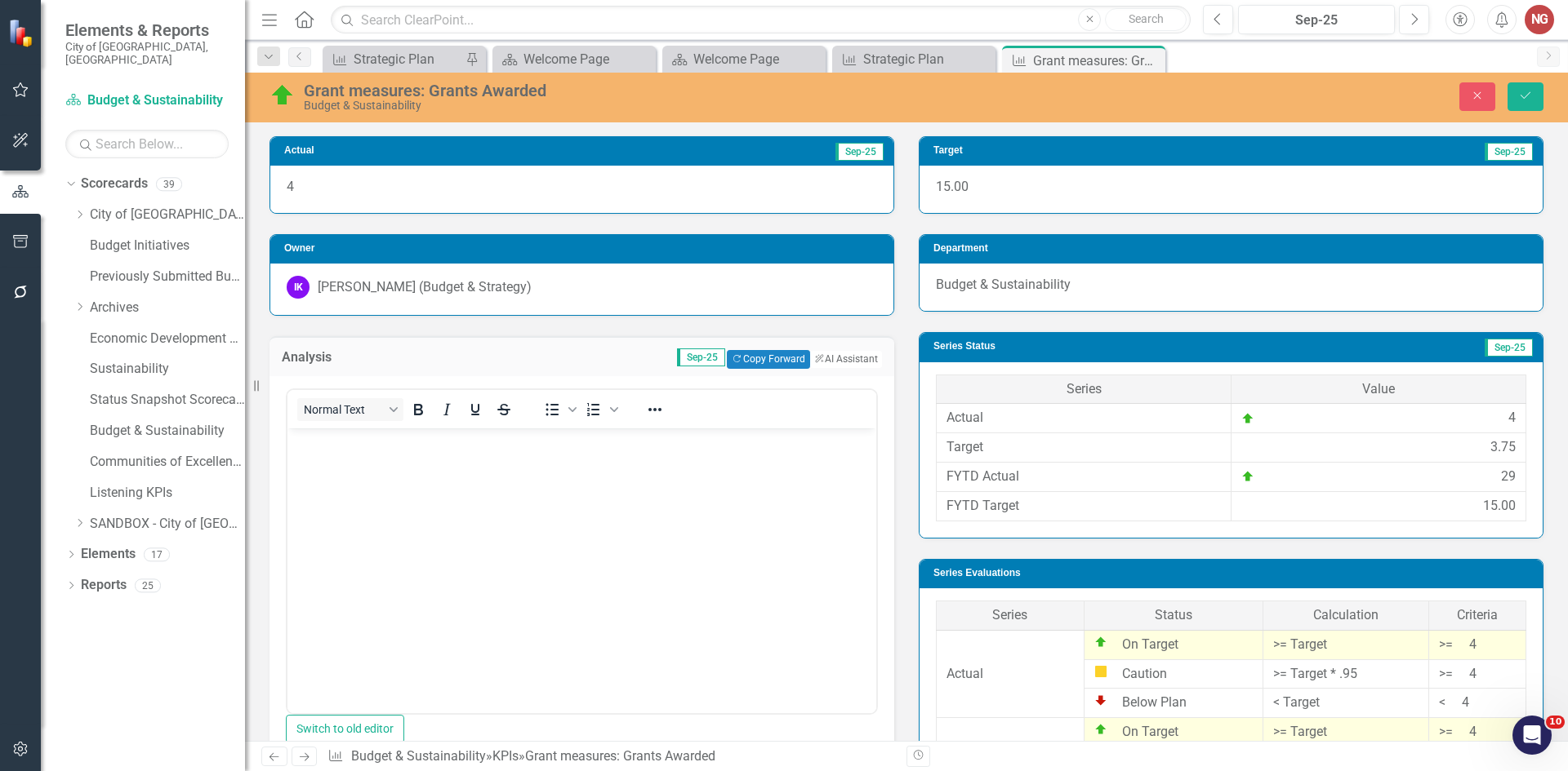
scroll to position [0, 0]
click at [341, 459] on body "Rich Text Area. Press ALT-0 for help." at bounding box center [582, 550] width 589 height 245
click at [847, 356] on button "ClearPoint AI AI Assistant" at bounding box center [846, 359] width 73 height 18
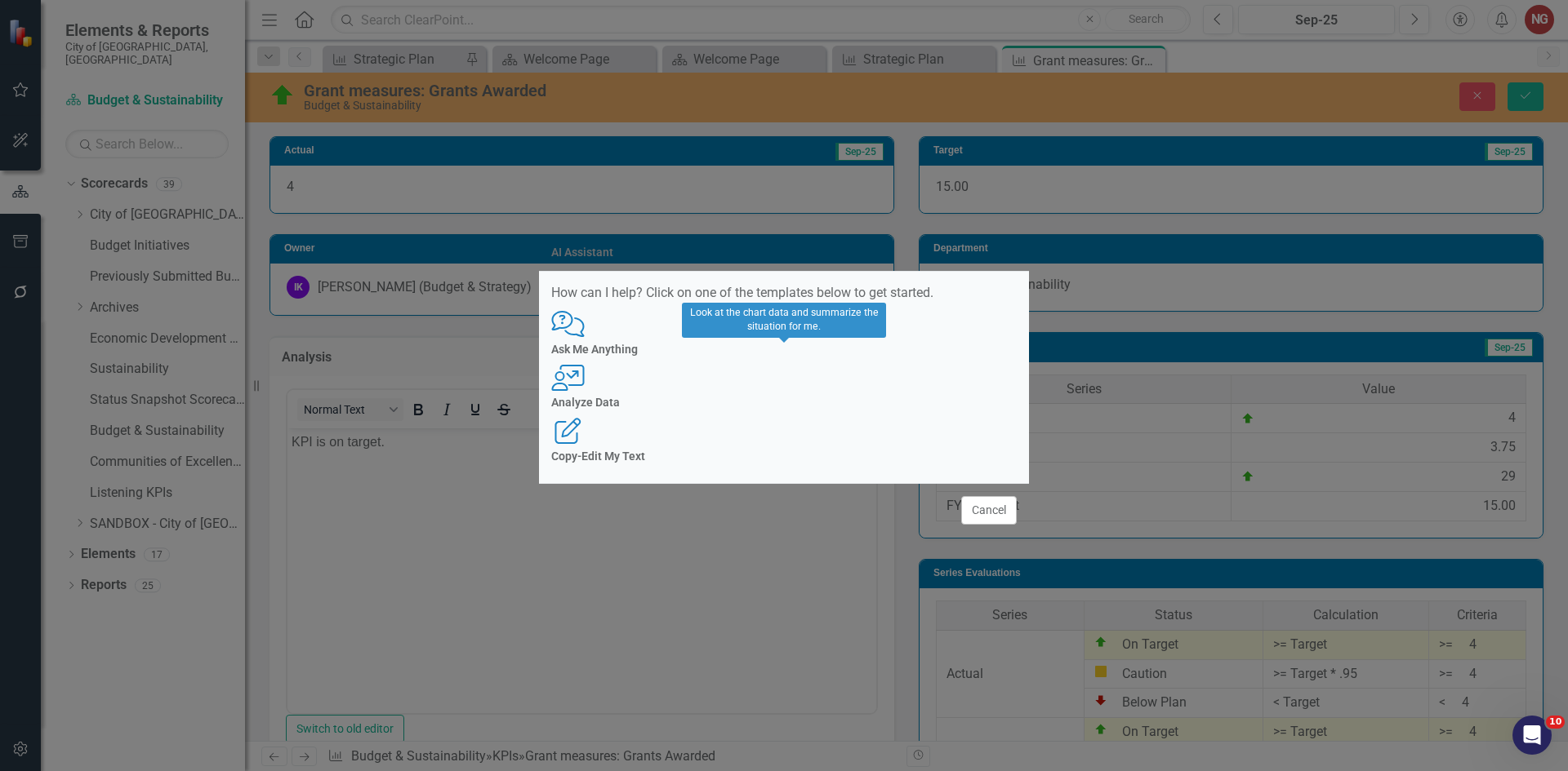
click at [584, 376] on icon at bounding box center [568, 378] width 33 height 26
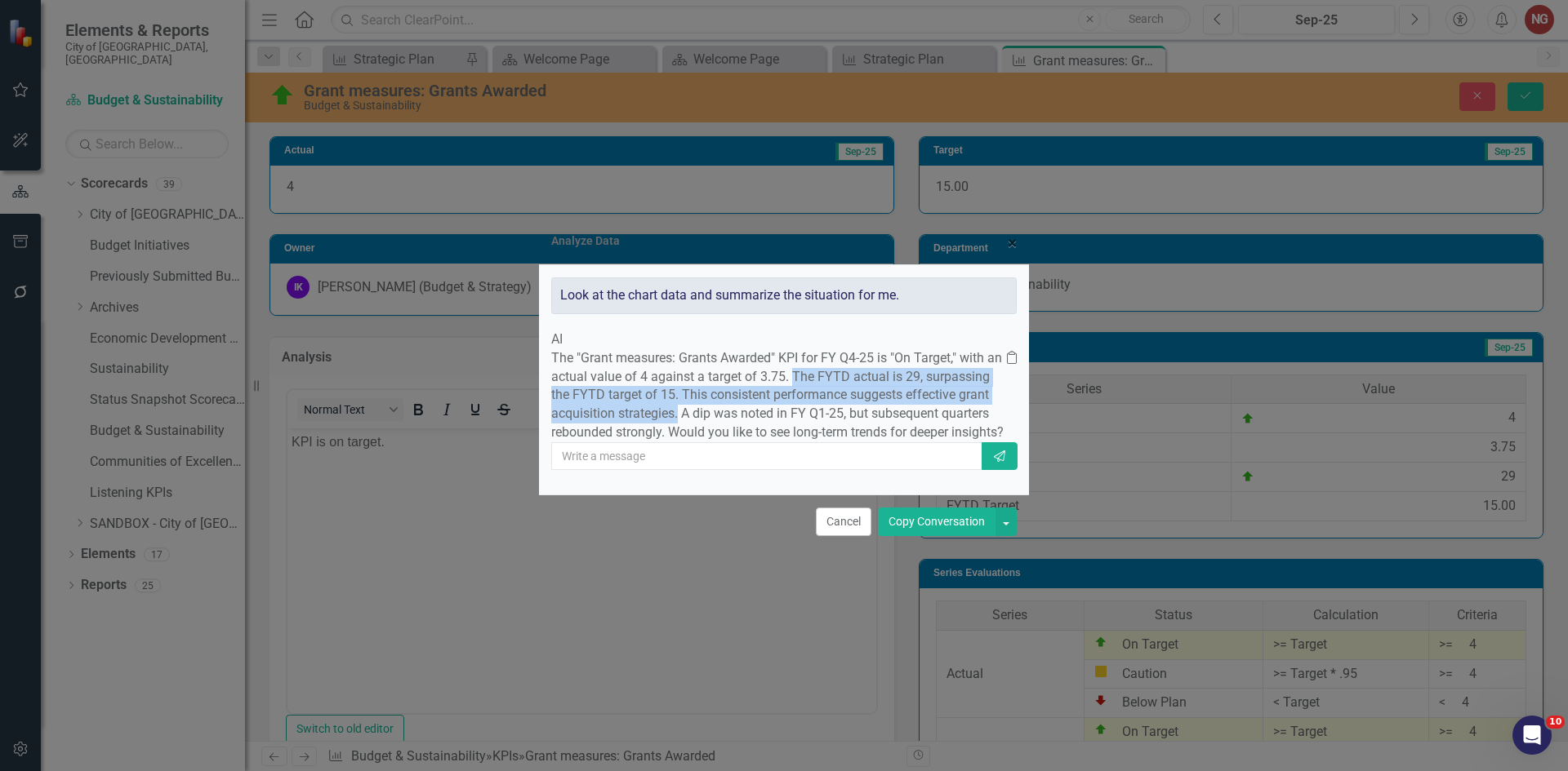
drag, startPoint x: 660, startPoint y: 397, endPoint x: 930, endPoint y: 341, distance: 275.7
click at [930, 349] on p "The "Grant measures: Grants Awarded" KPI for FY Q4-25 is "On Target," with an a…" at bounding box center [779, 395] width 456 height 93
copy p "The FYTD actual is 29, surpassing the FYTD target of 15. This consistent perfor…"
click at [847, 536] on button "Cancel" at bounding box center [844, 522] width 56 height 29
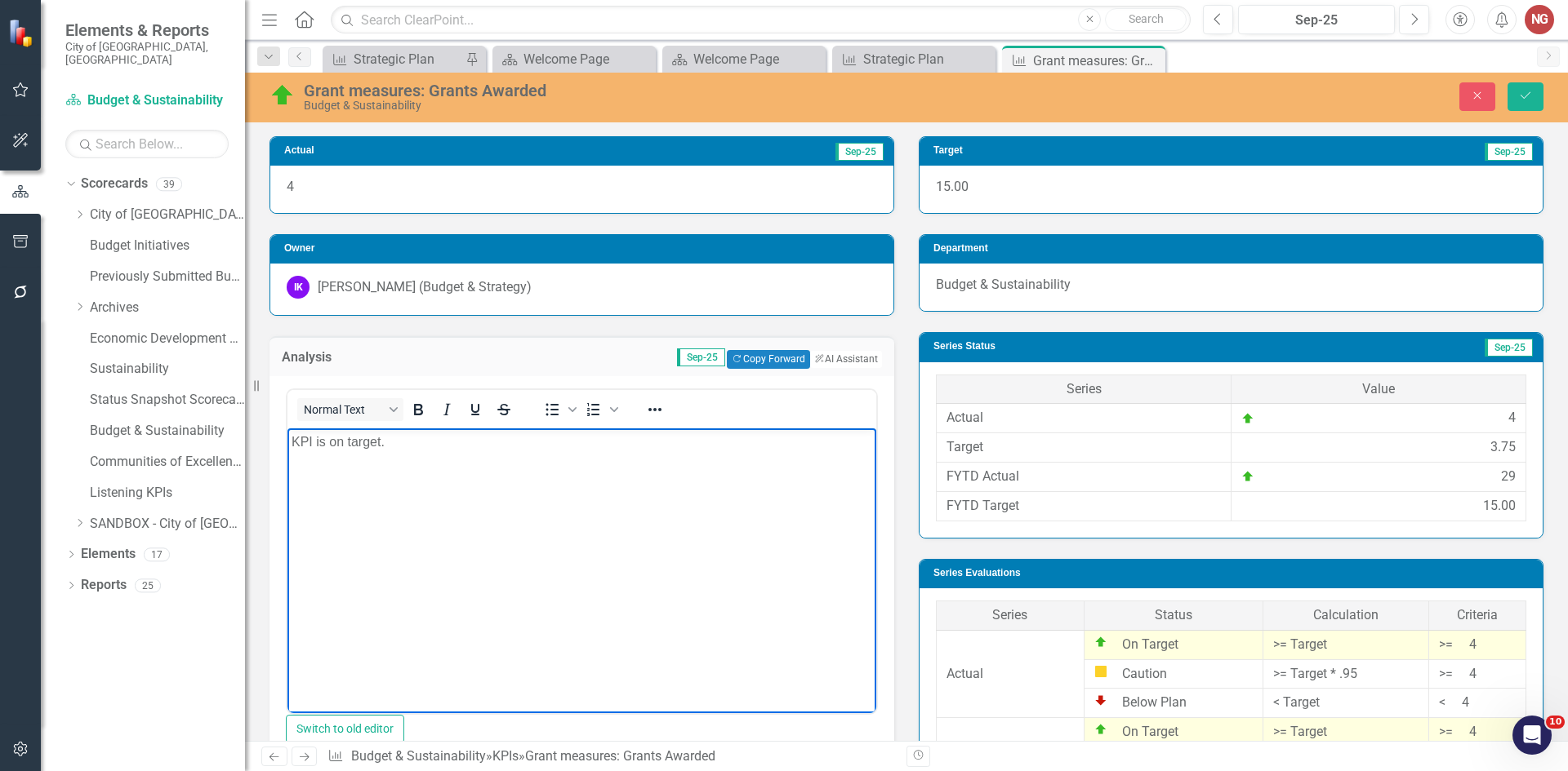
click at [502, 461] on body "KPI is on target." at bounding box center [582, 550] width 589 height 245
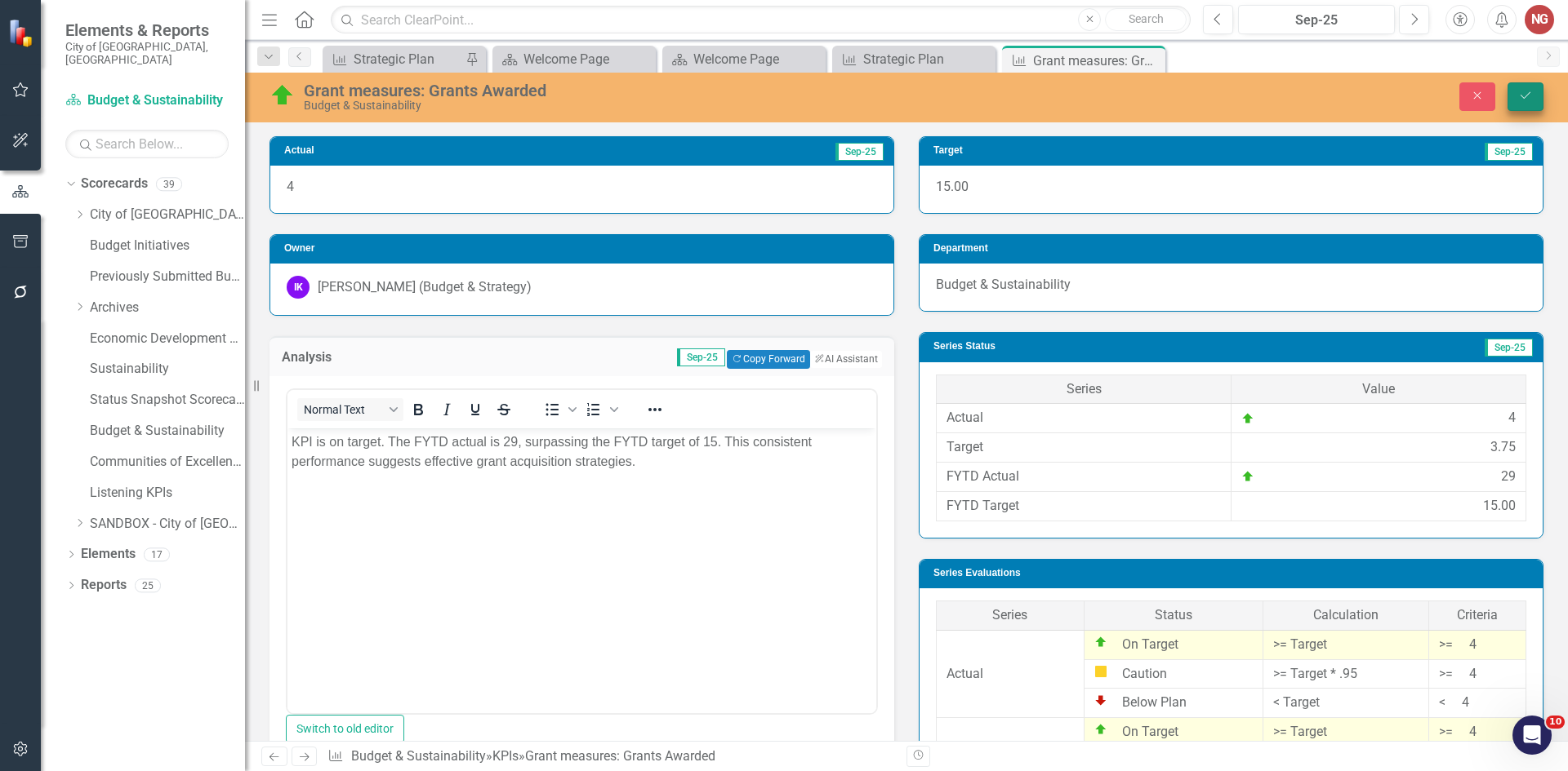
click at [1541, 89] on button "Save" at bounding box center [1526, 97] width 36 height 29
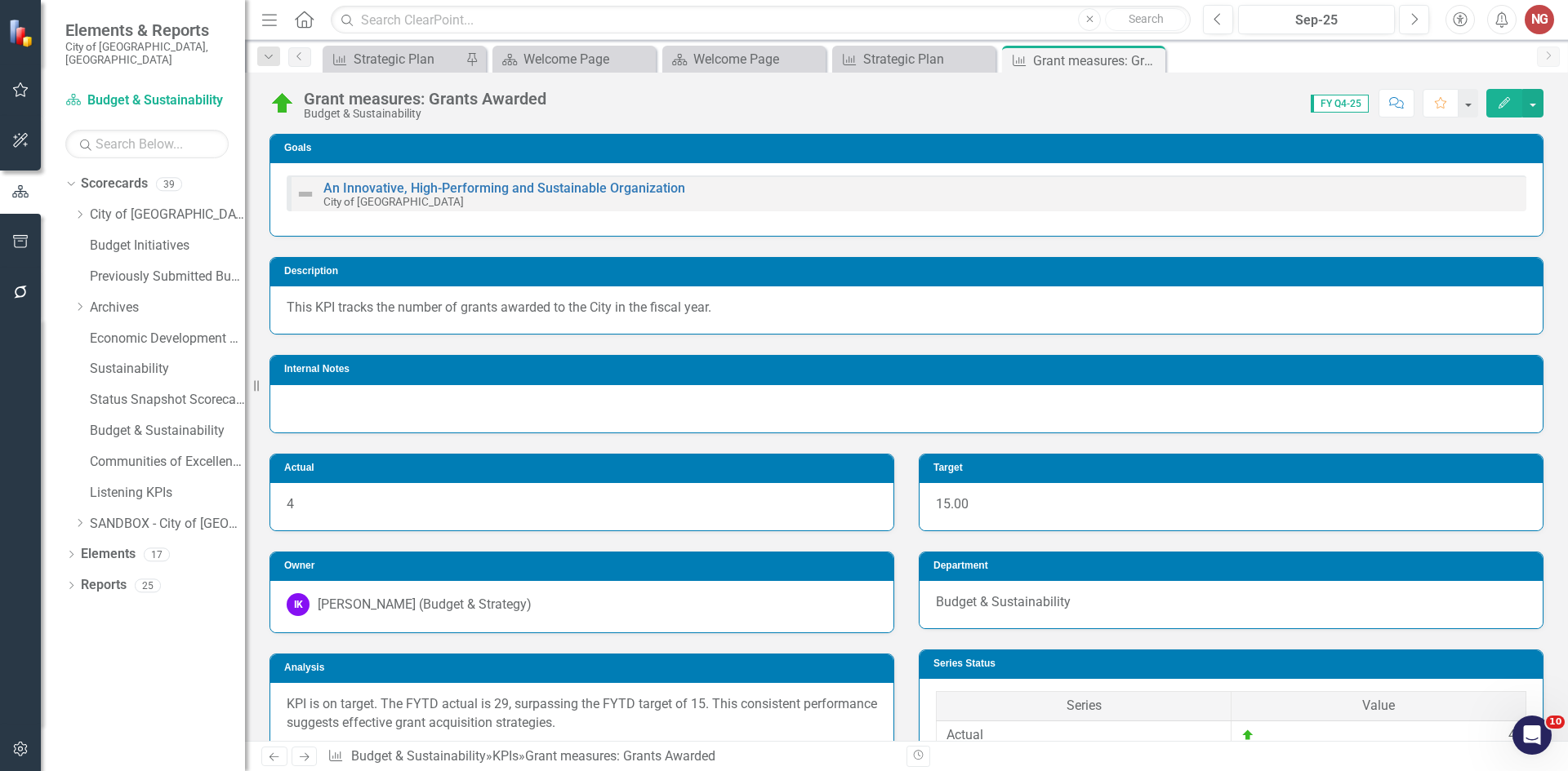
click at [0, 0] on icon "Close" at bounding box center [0, 0] width 0 height 0
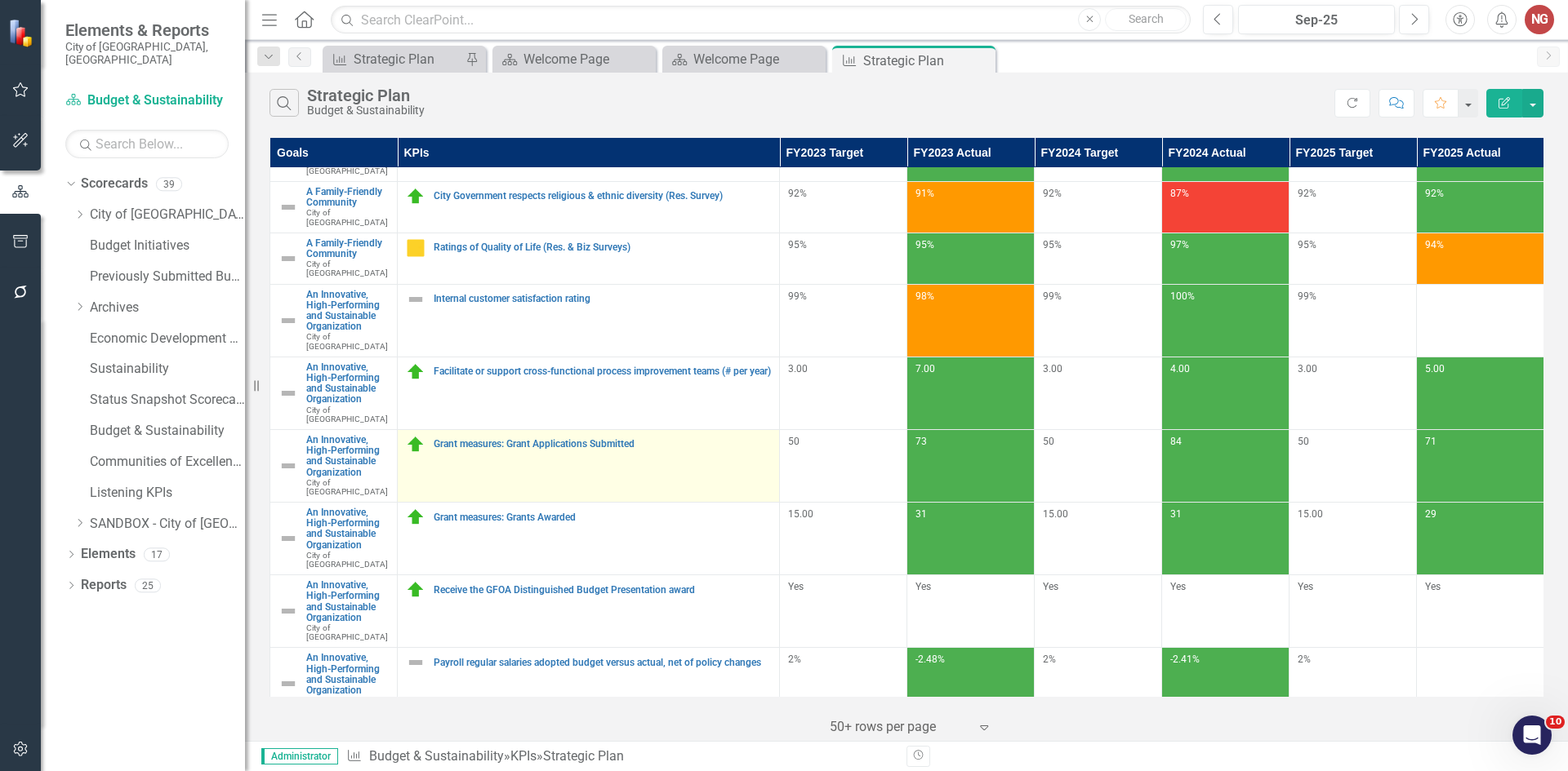
scroll to position [311, 0]
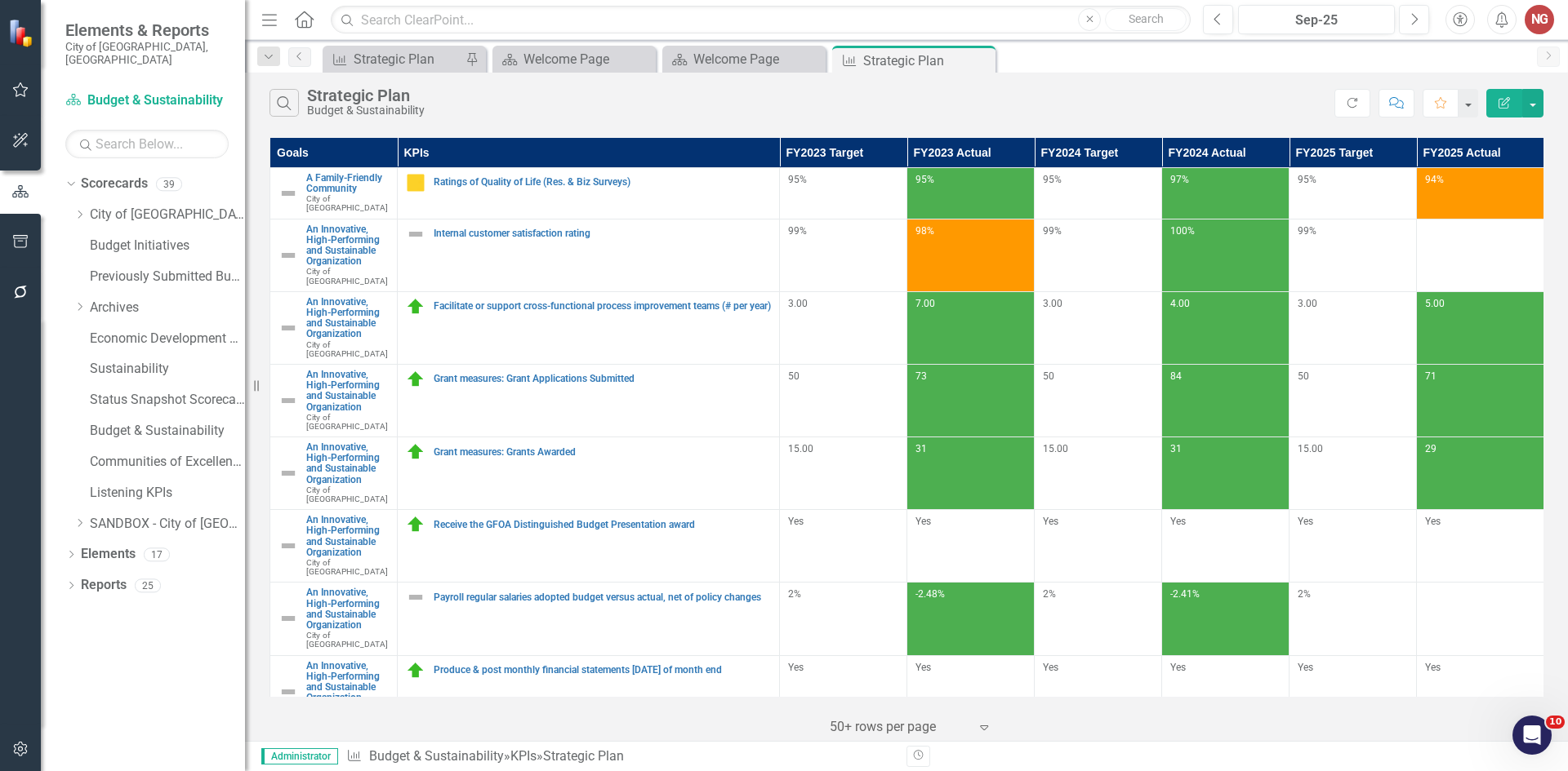
click at [594, 738] on link "Grant measures: Active Grants worked during FY" at bounding box center [602, 743] width 338 height 11
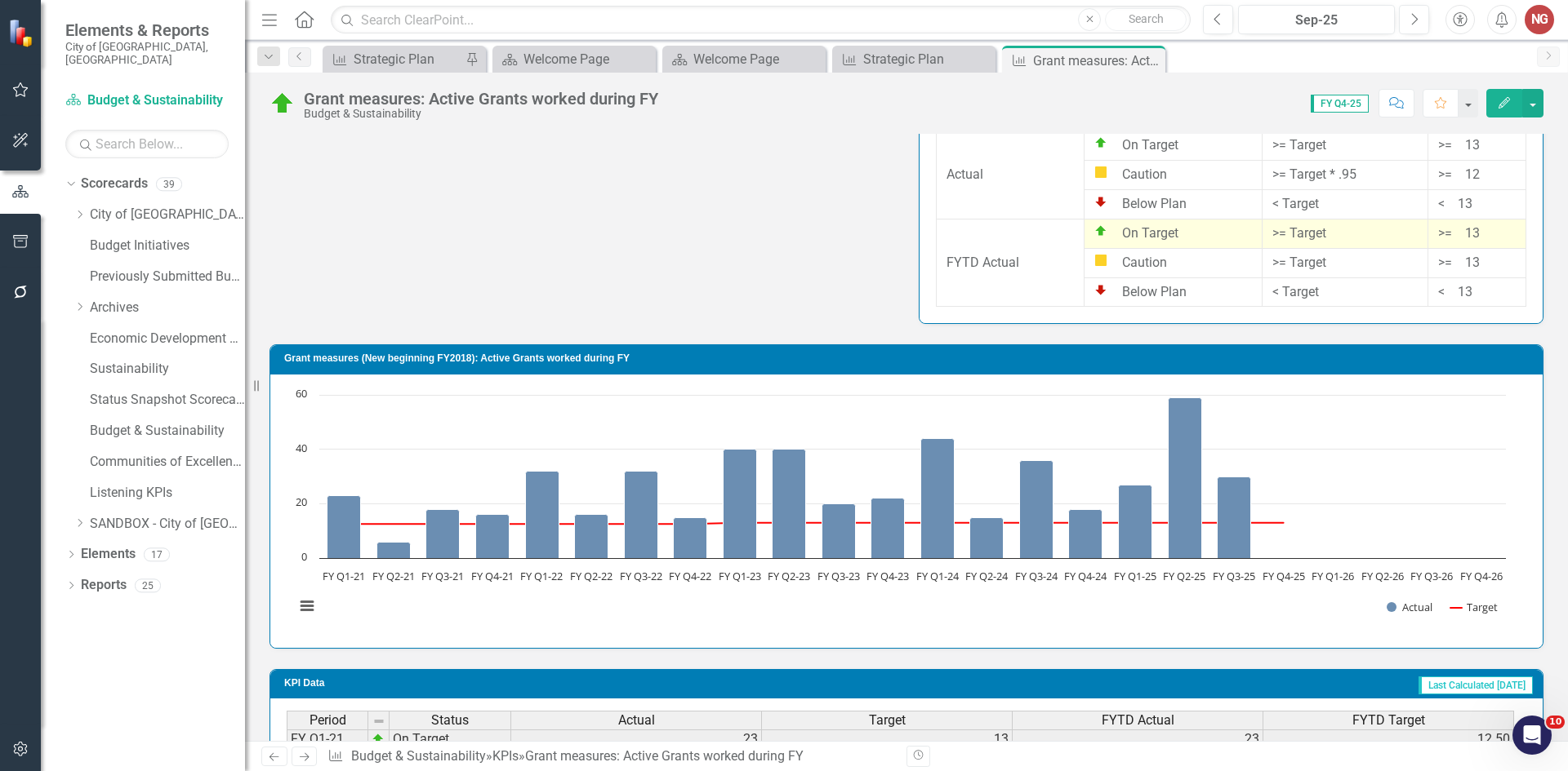
scroll to position [1298, 0]
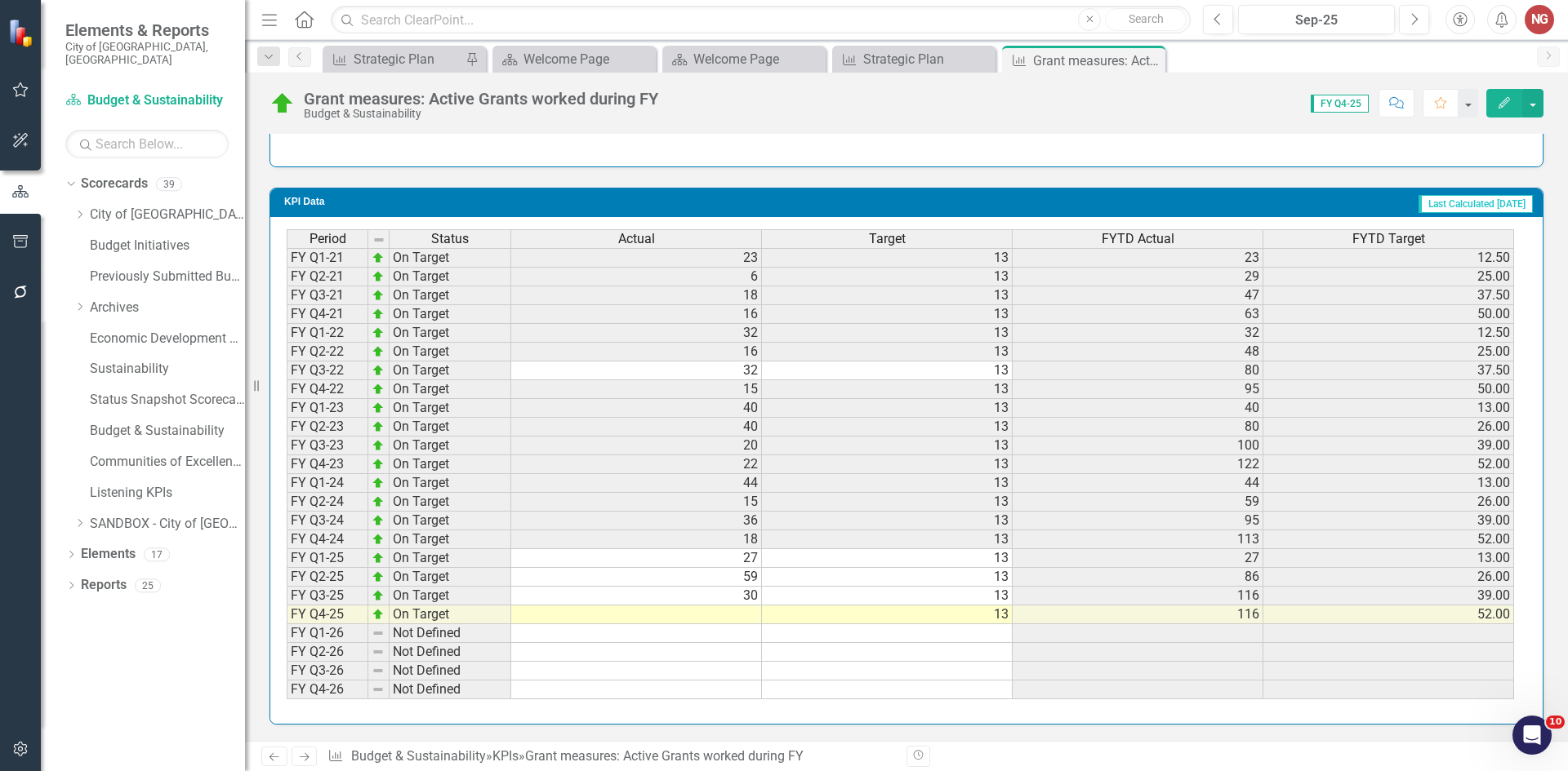
click at [726, 604] on td "30" at bounding box center [637, 597] width 251 height 19
type textarea "29"
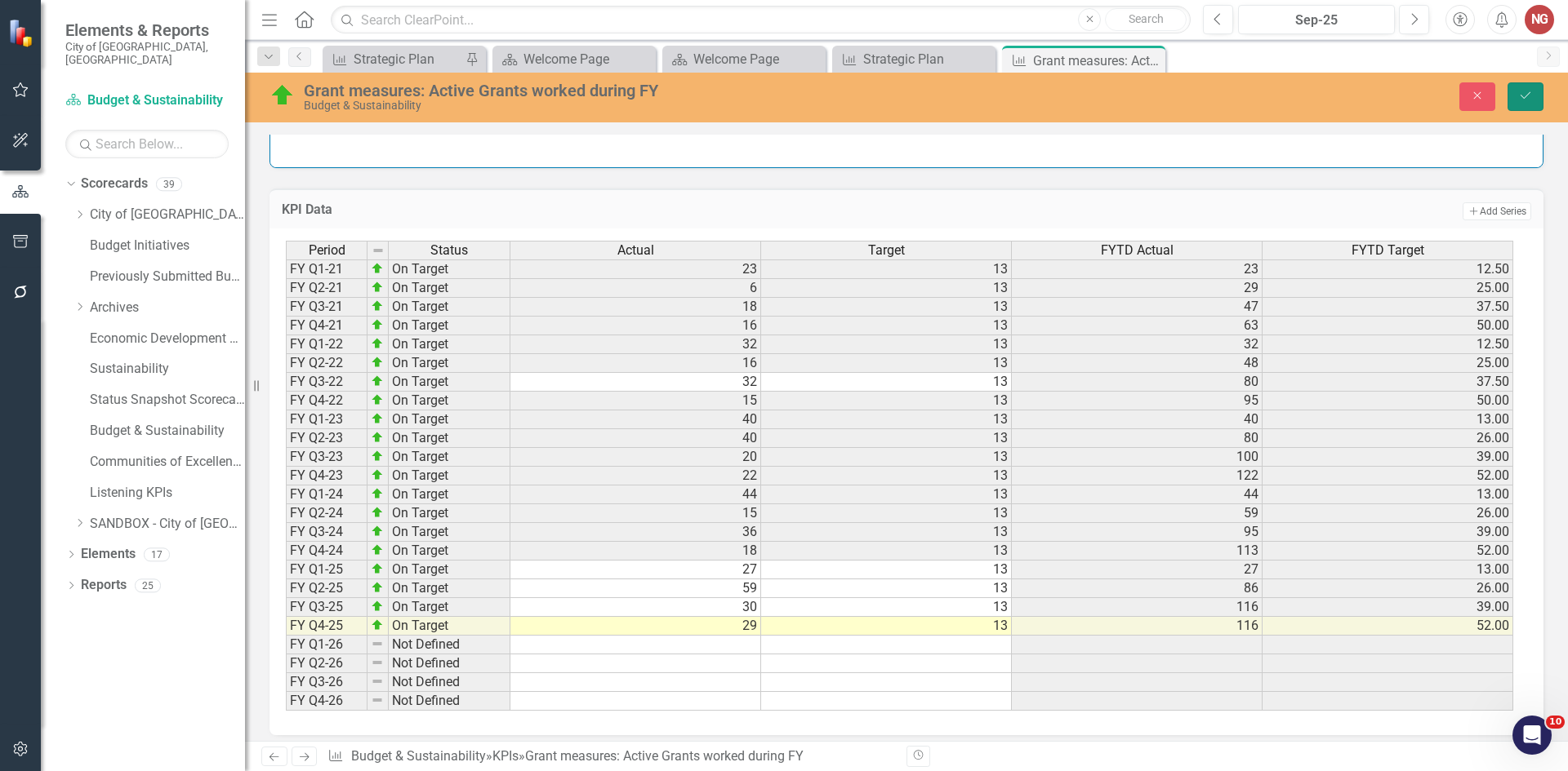
click at [1535, 97] on button "Save" at bounding box center [1526, 97] width 36 height 29
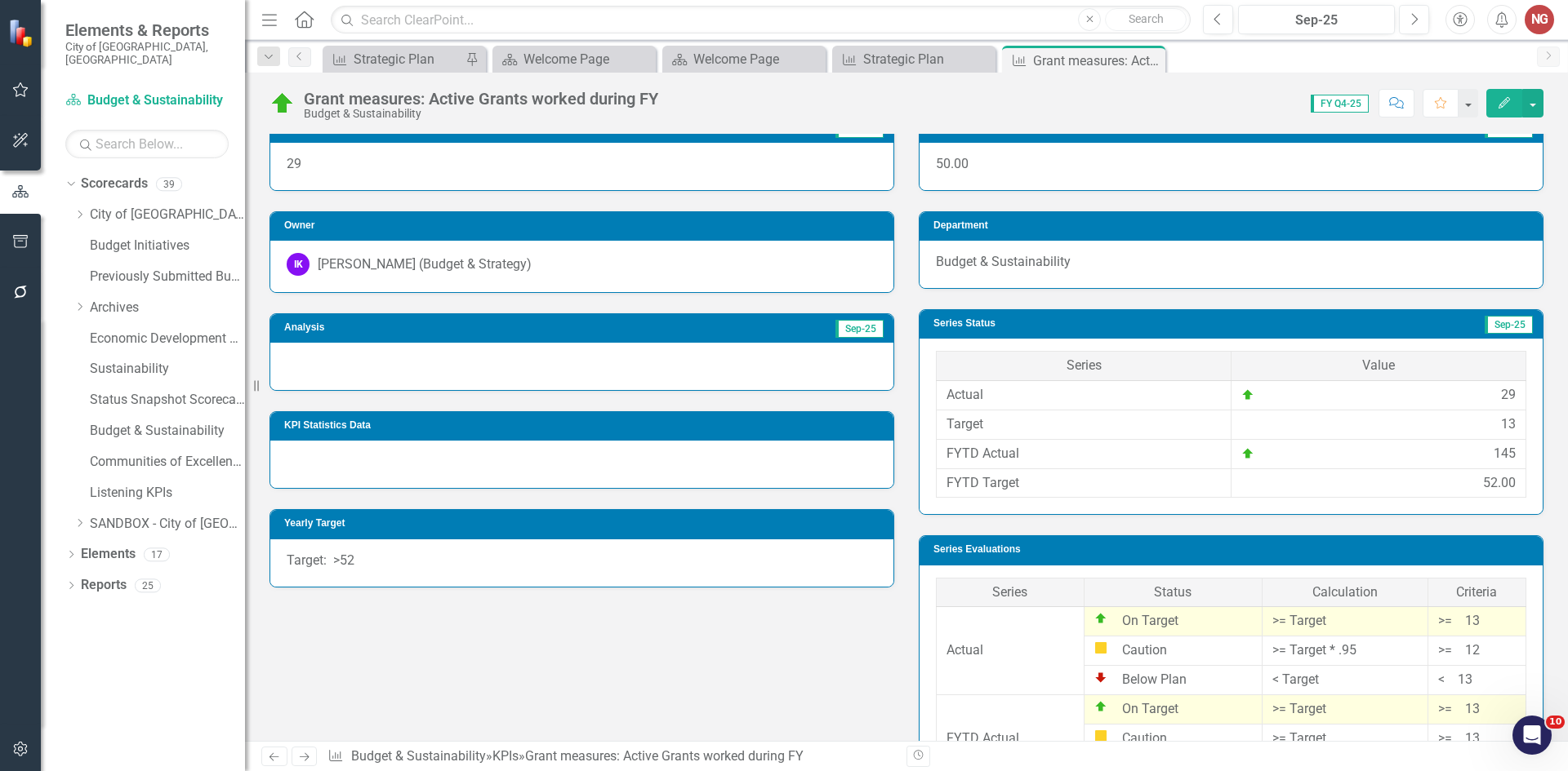
scroll to position [155, 0]
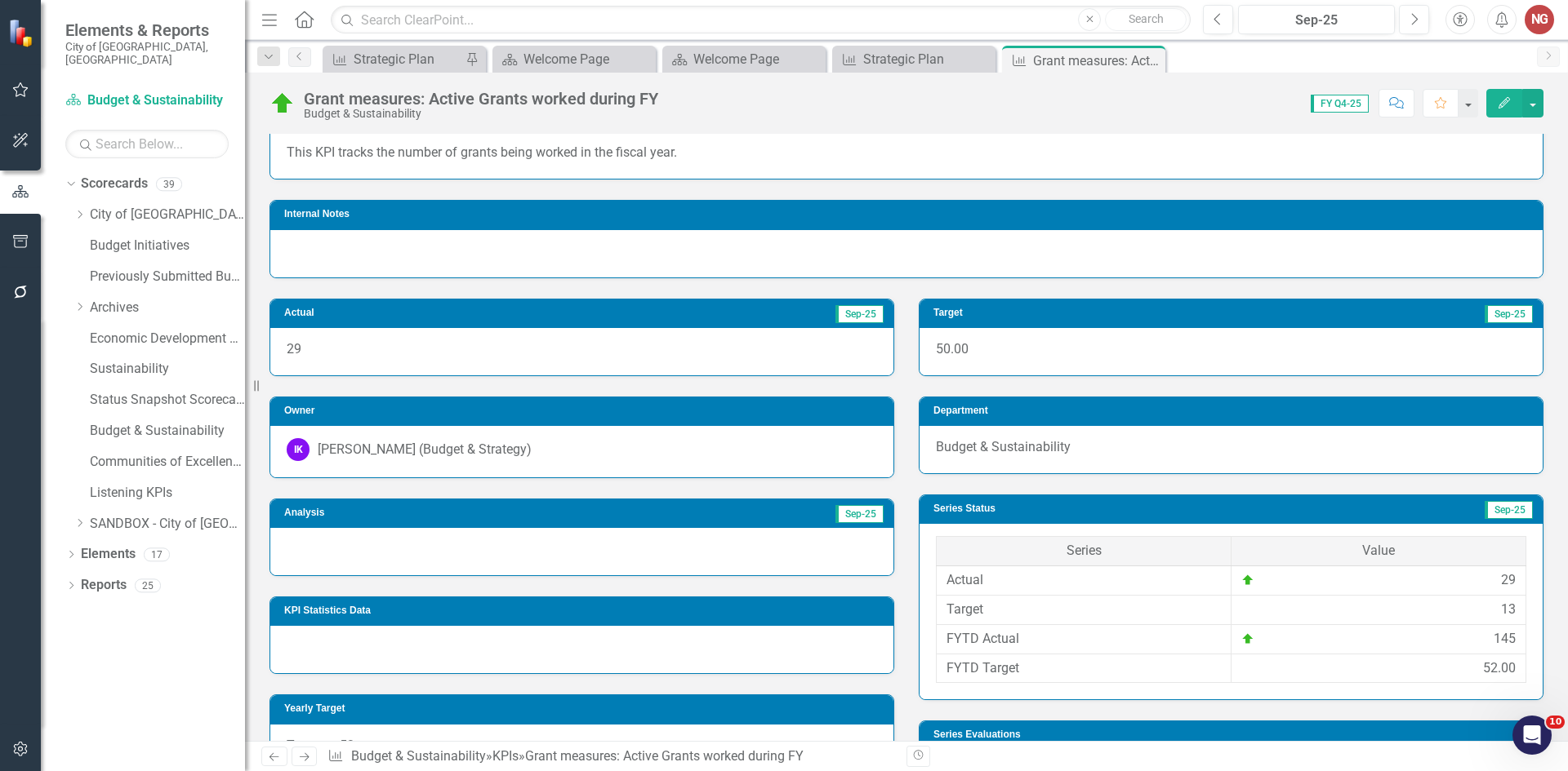
click at [350, 559] on div at bounding box center [582, 551] width 623 height 47
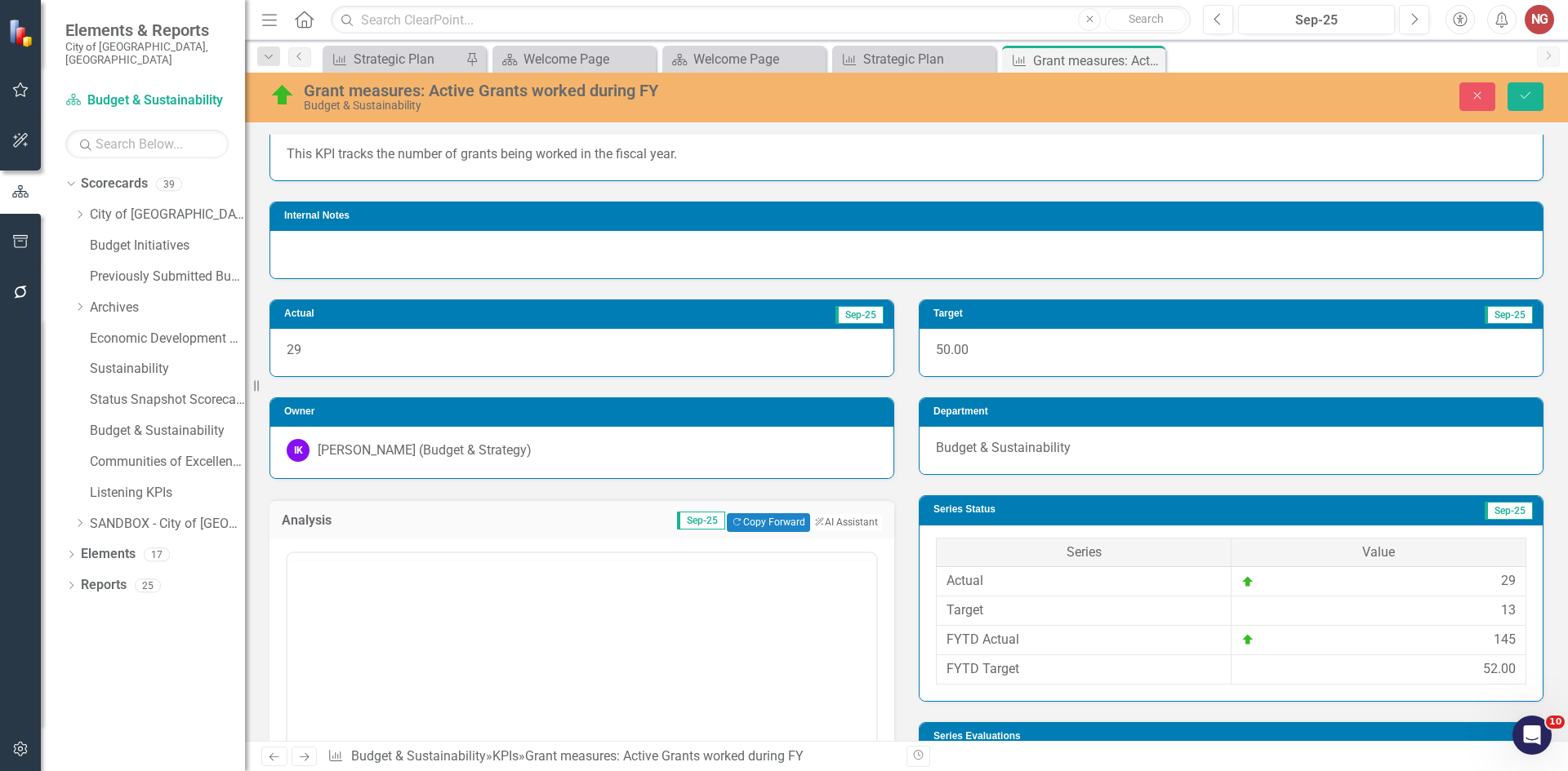
scroll to position [0, 0]
drag, startPoint x: 347, startPoint y: 623, endPoint x: 357, endPoint y: 615, distance: 12.8
click at [348, 623] on body "Rich Text Area. Press ALT-0 for help." at bounding box center [582, 713] width 589 height 245
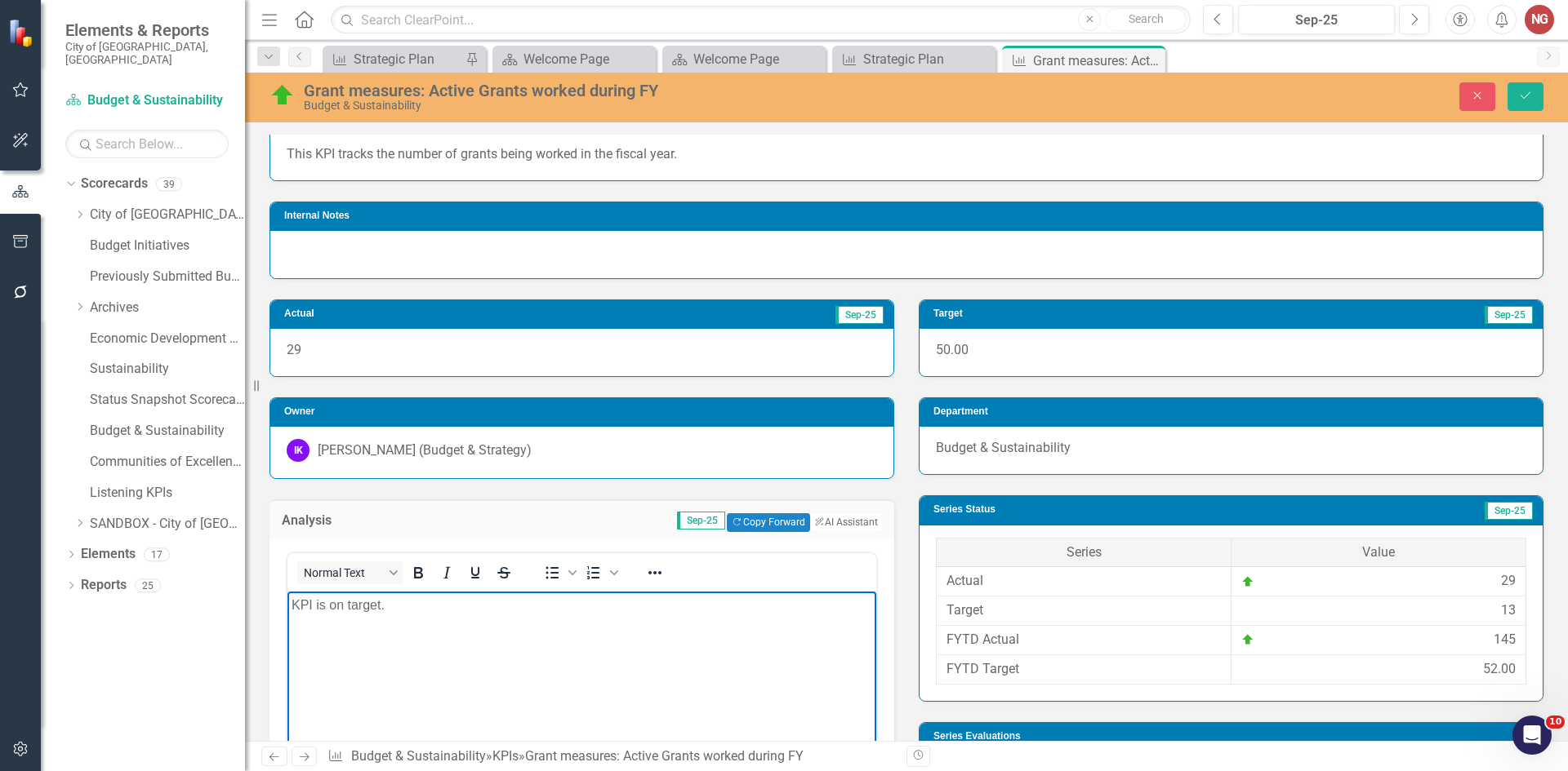
click at [837, 506] on div "Analysis Sep-25 Copy Forward Copy Forward ClearPoint AI AI Assistant" at bounding box center [582, 520] width 625 height 40
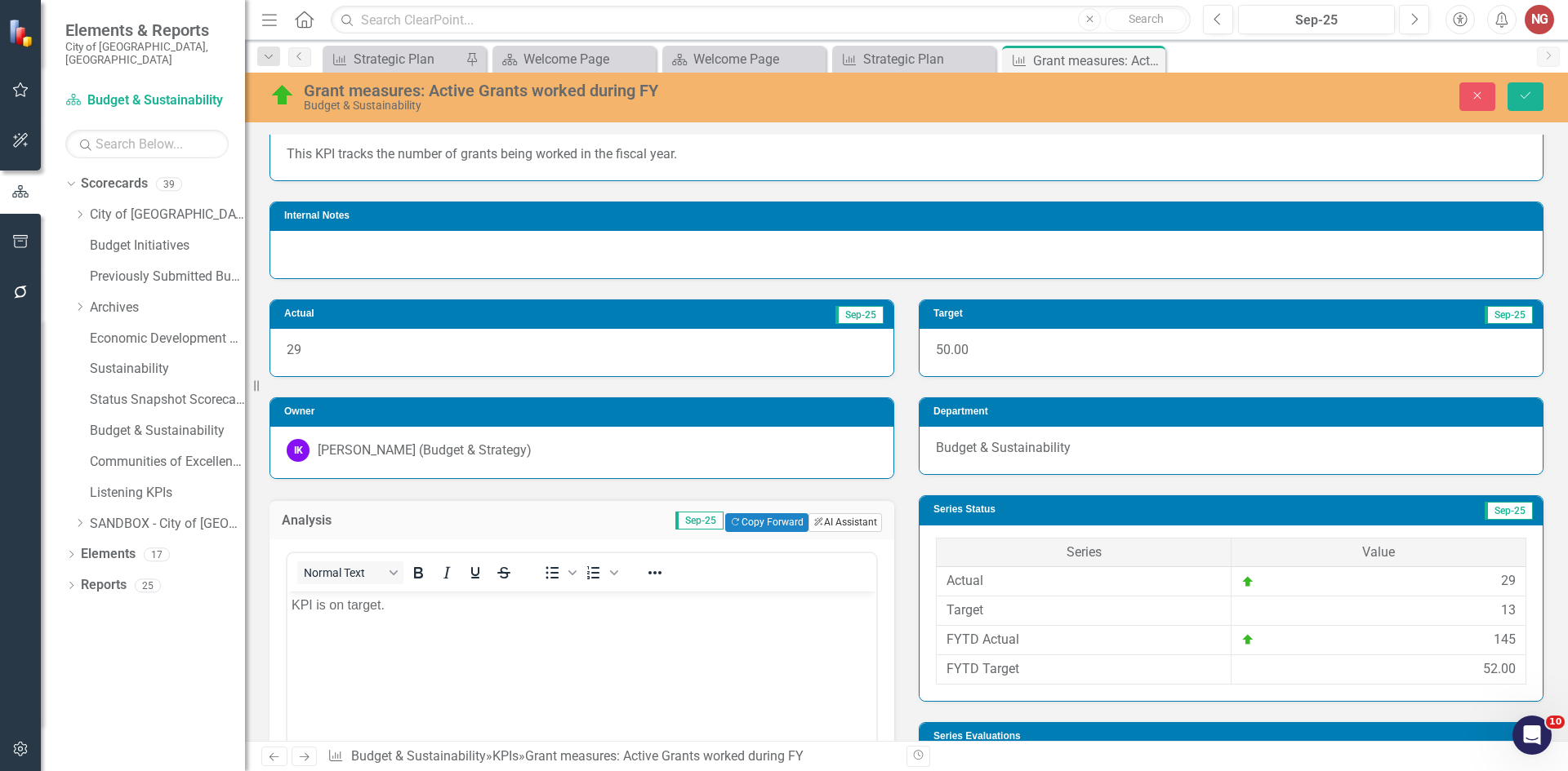
click at [837, 518] on button "ClearPoint AI AI Assistant" at bounding box center [846, 522] width 73 height 18
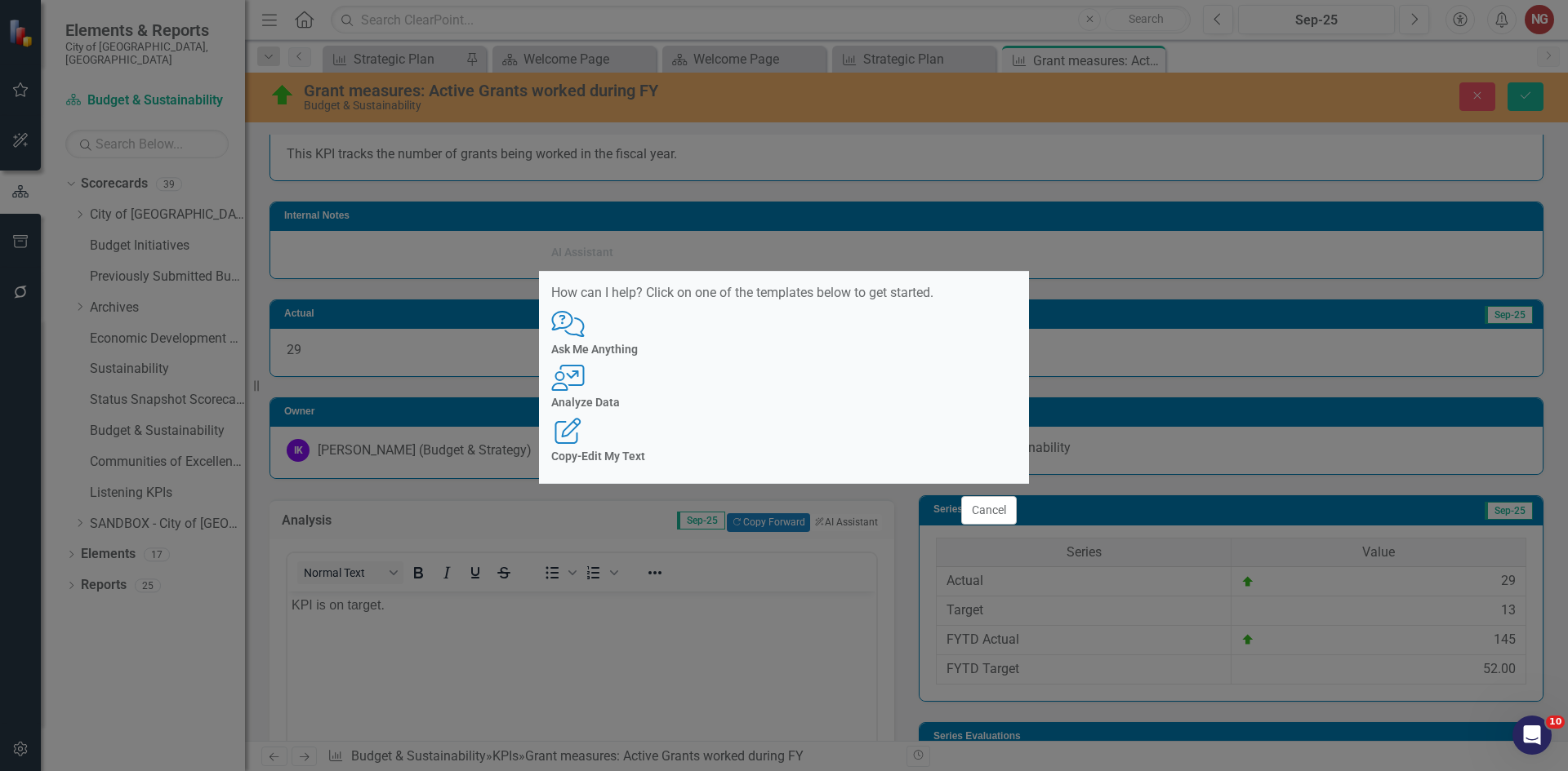
click at [780, 303] on p "How can I help? Click on one of the templates below to get started." at bounding box center [784, 294] width 466 height 19
click at [788, 390] on div "User with Chart Analyze Data" at bounding box center [784, 387] width 466 height 45
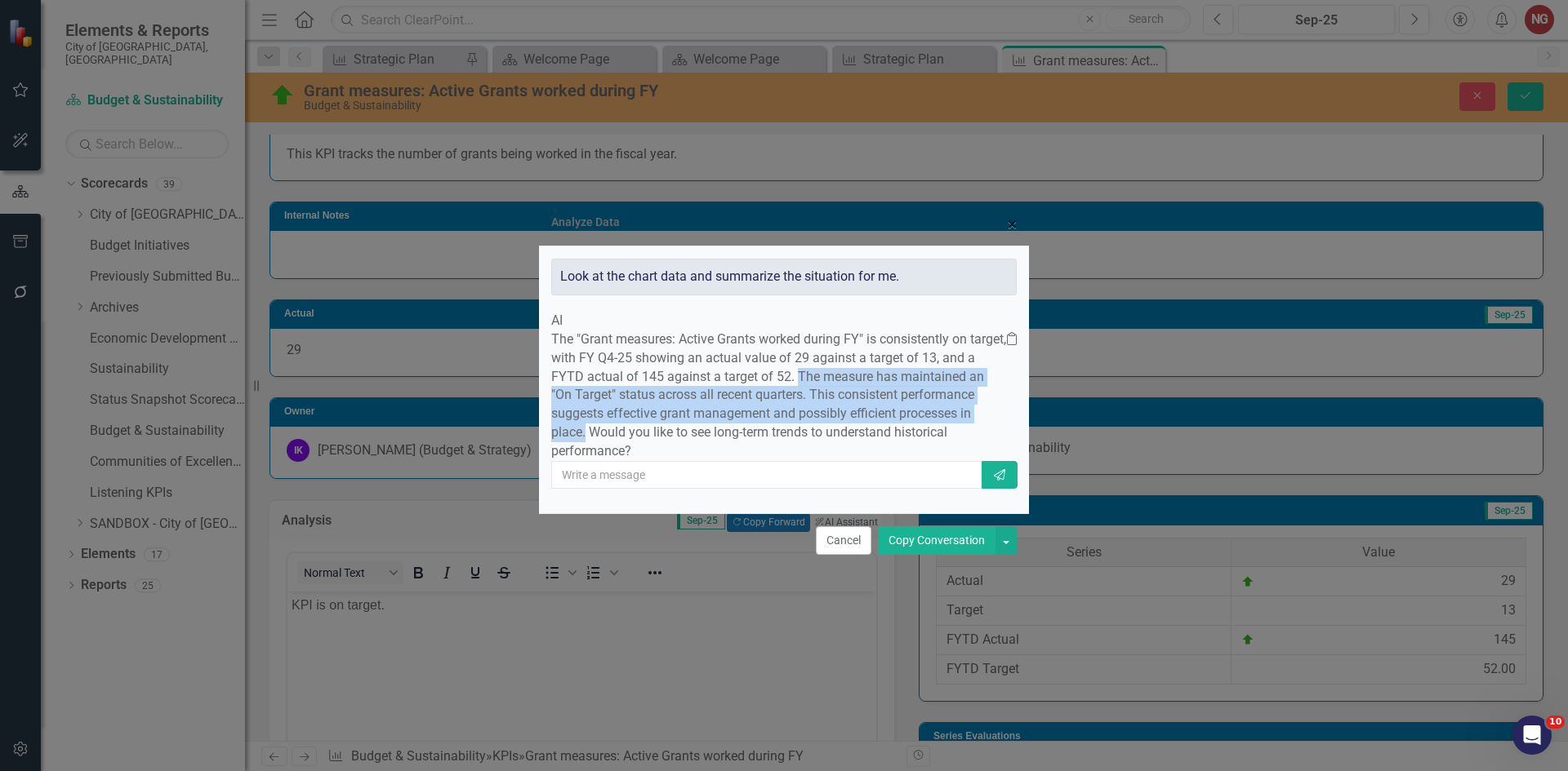
drag, startPoint x: 674, startPoint y: 371, endPoint x: 637, endPoint y: 434, distance: 73.1
click at [637, 434] on p "The "Grant measures: Active Grants worked during FY" is consistently on target,…" at bounding box center [779, 396] width 456 height 131
copy p "The measure has maintained an "On Target" status across all recent quarters. Th…"
click at [847, 555] on button "Cancel" at bounding box center [844, 541] width 56 height 29
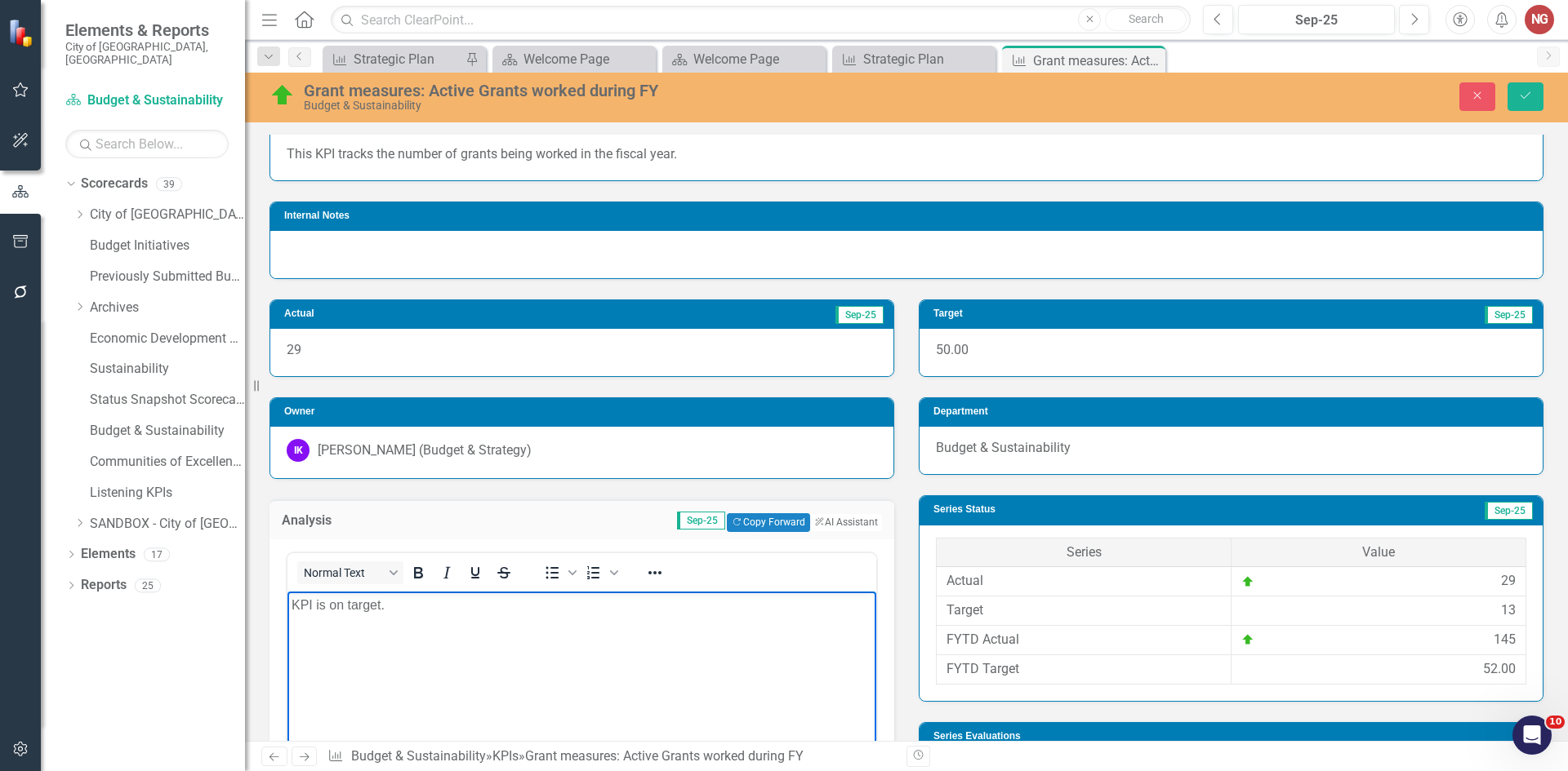
drag, startPoint x: 645, startPoint y: 591, endPoint x: 642, endPoint y: 608, distance: 17.3
click at [644, 593] on body "KPI is on target." at bounding box center [582, 713] width 589 height 245
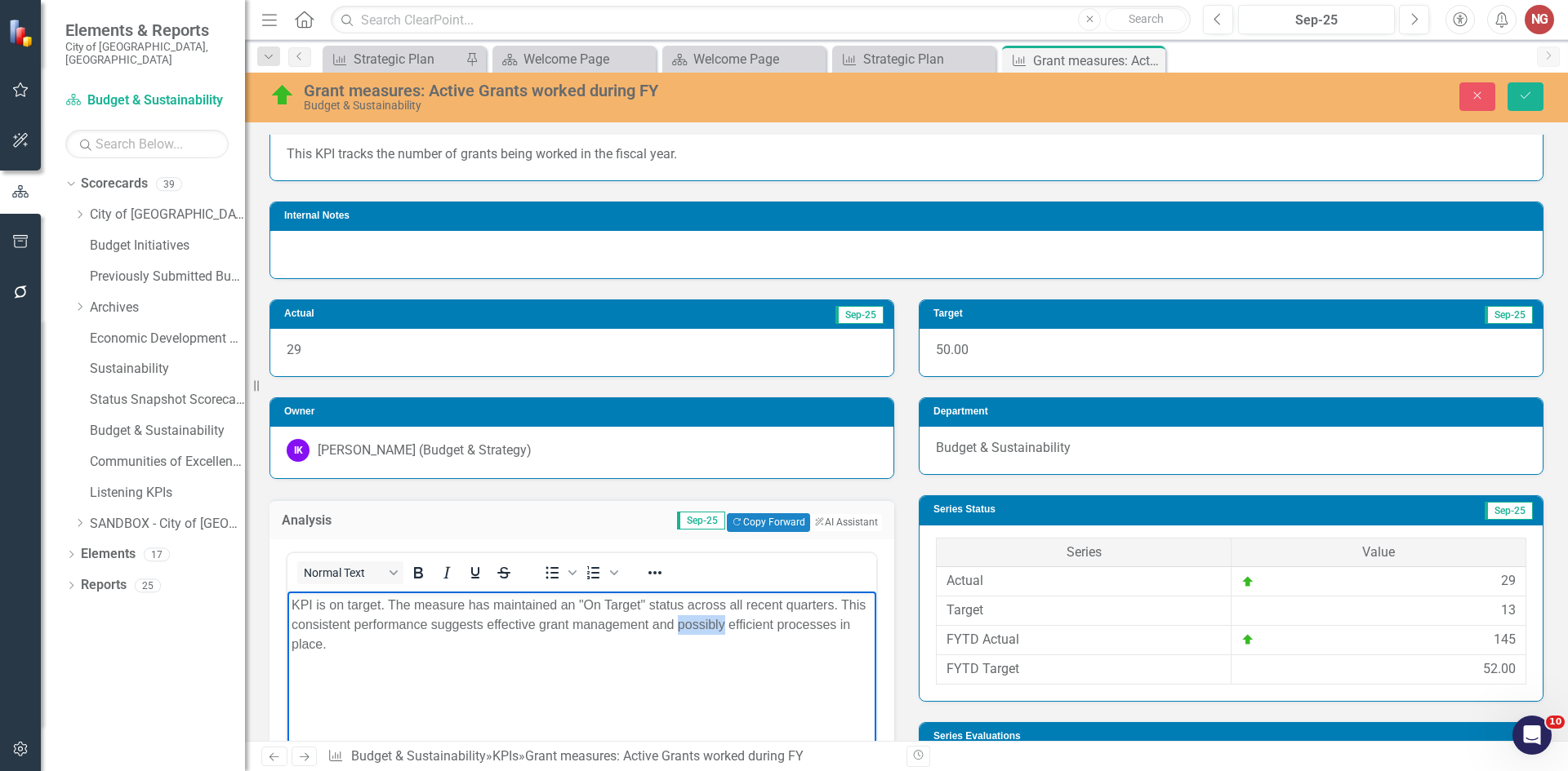
drag, startPoint x: 678, startPoint y: 623, endPoint x: 725, endPoint y: 622, distance: 47.0
click at [725, 622] on p "KPI is on target. The measure has maintained an "On Target" status across all r…" at bounding box center [582, 624] width 581 height 59
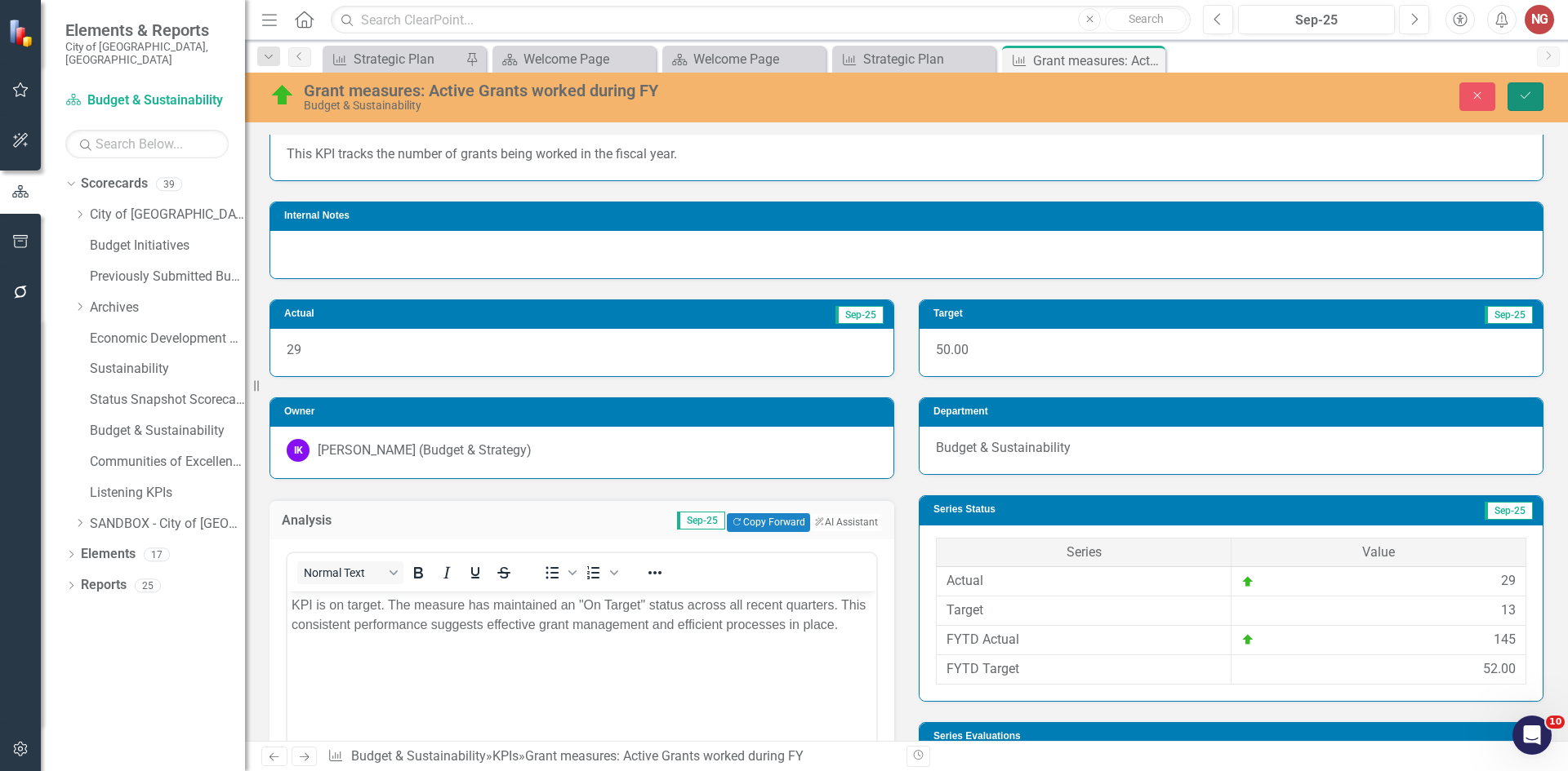
click at [1530, 95] on icon "Save" at bounding box center [1526, 95] width 14 height 12
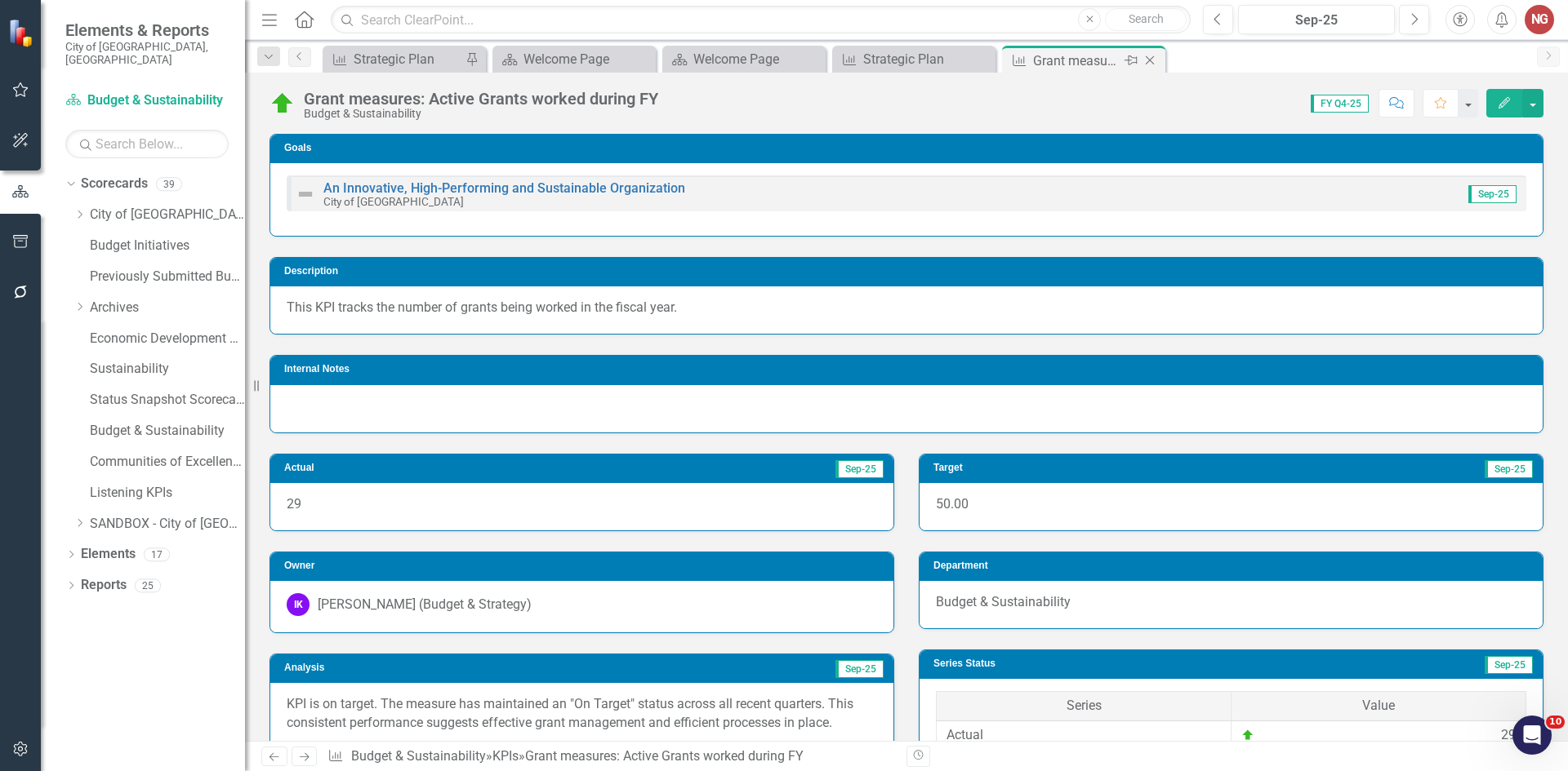
click at [1151, 57] on icon "Close" at bounding box center [1150, 61] width 16 height 13
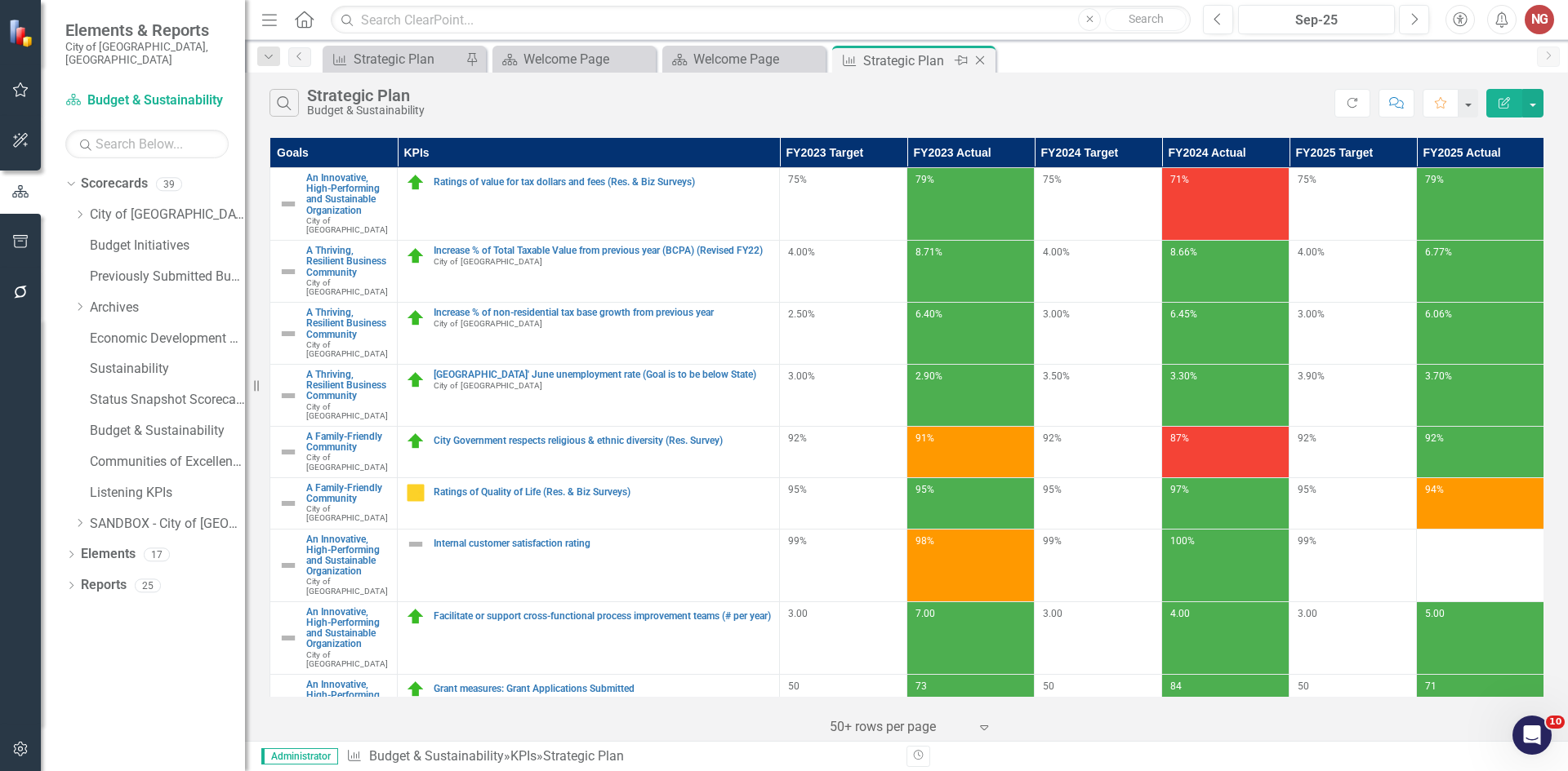
click at [980, 56] on icon "Close" at bounding box center [980, 61] width 16 height 13
